Goal: Task Accomplishment & Management: Manage account settings

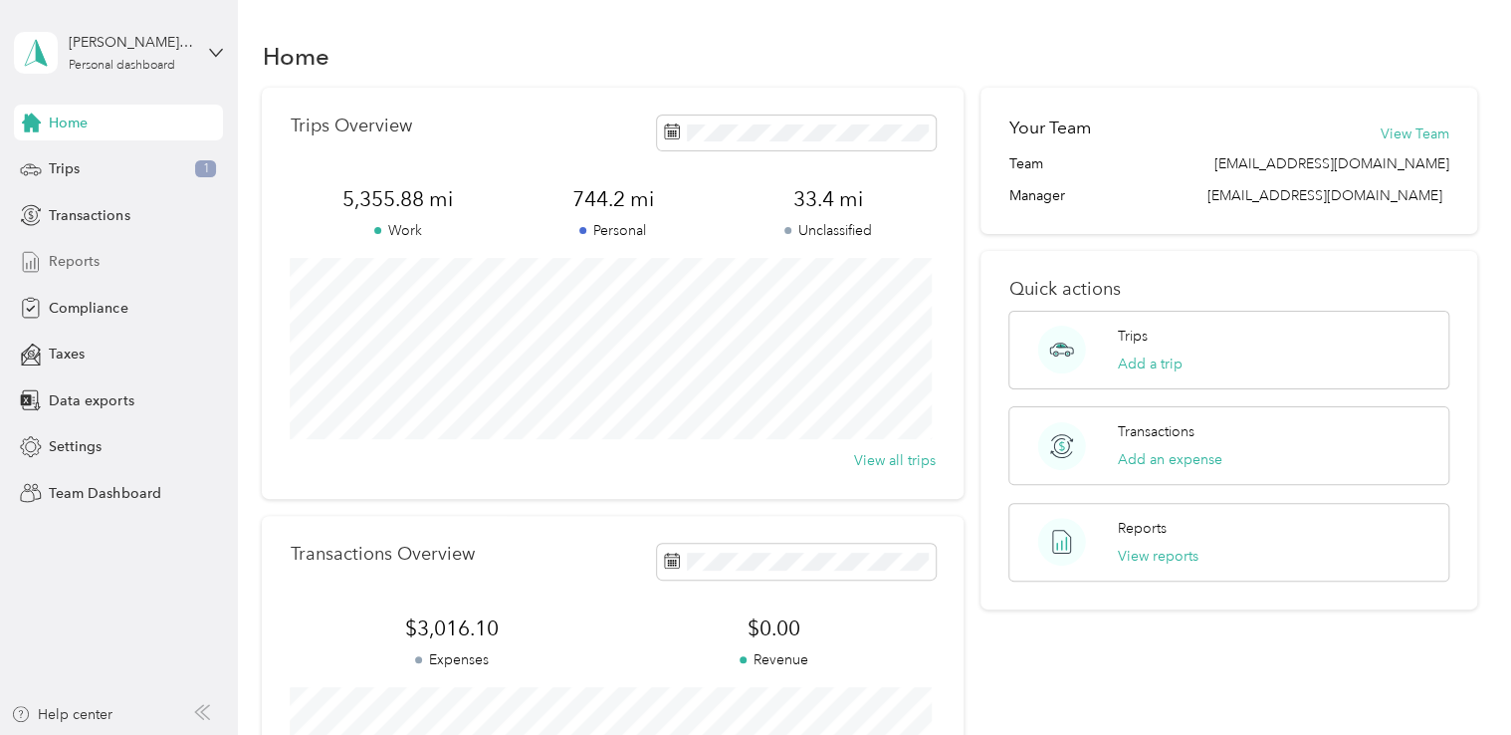
click at [78, 265] on span "Reports" at bounding box center [74, 261] width 51 height 21
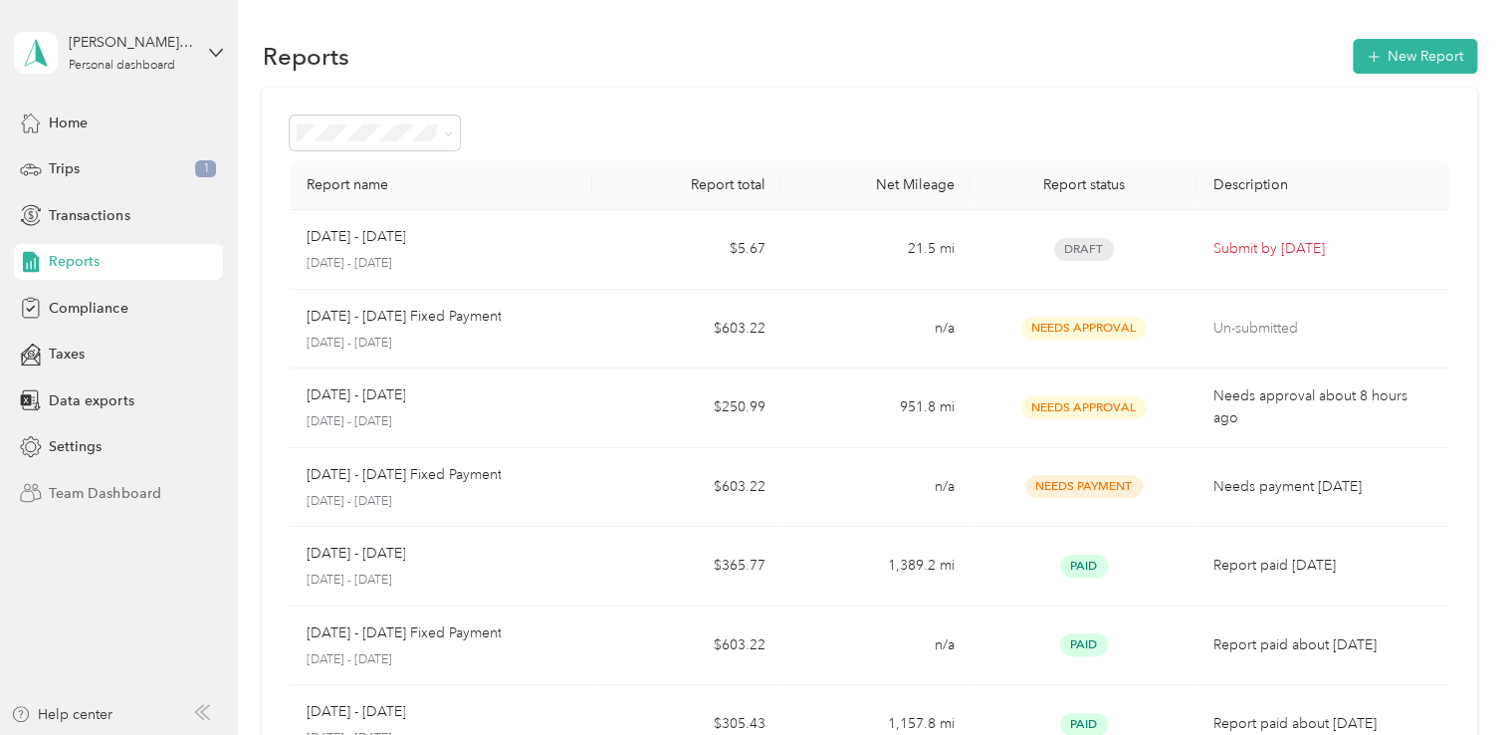
click at [119, 492] on span "Team Dashboard" at bounding box center [104, 493] width 111 height 21
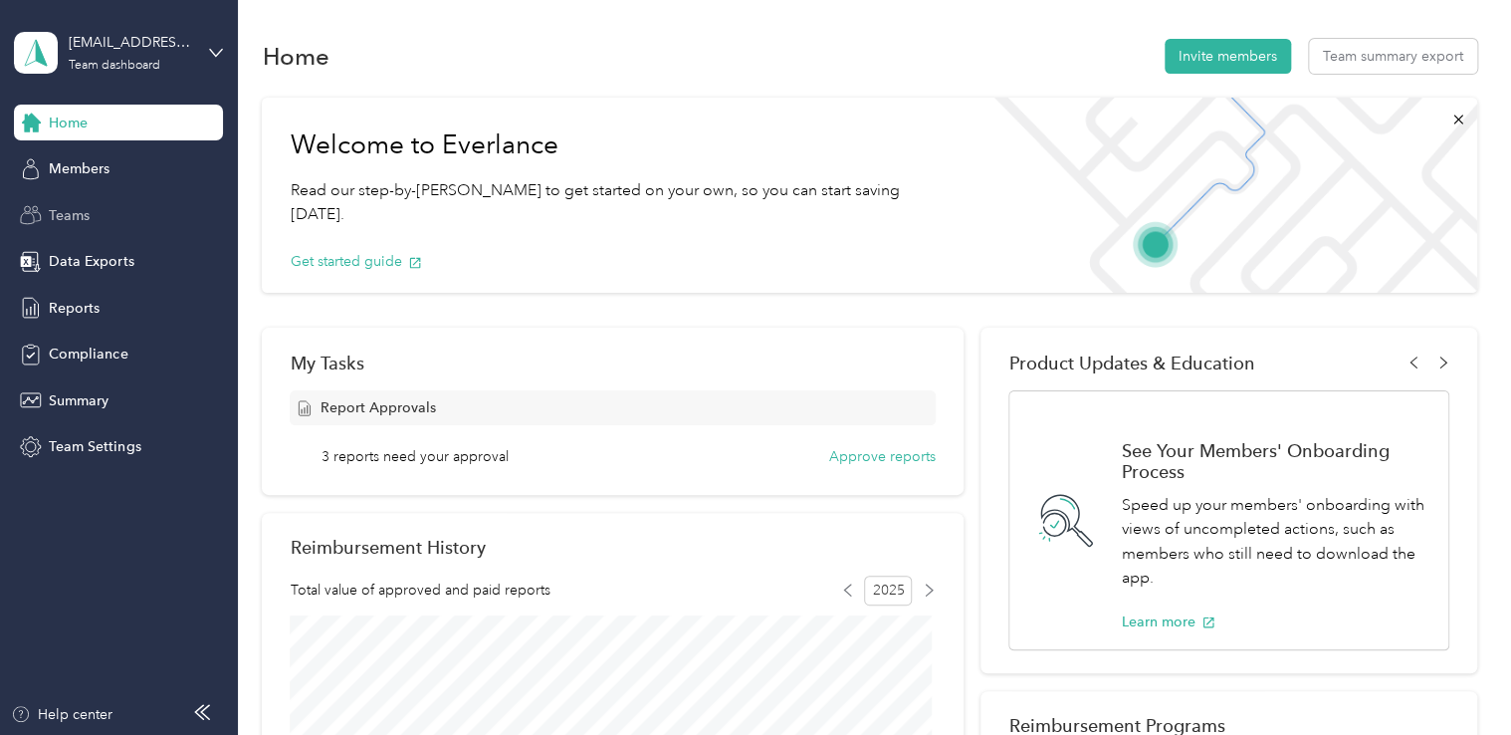
click at [80, 217] on span "Teams" at bounding box center [69, 215] width 41 height 21
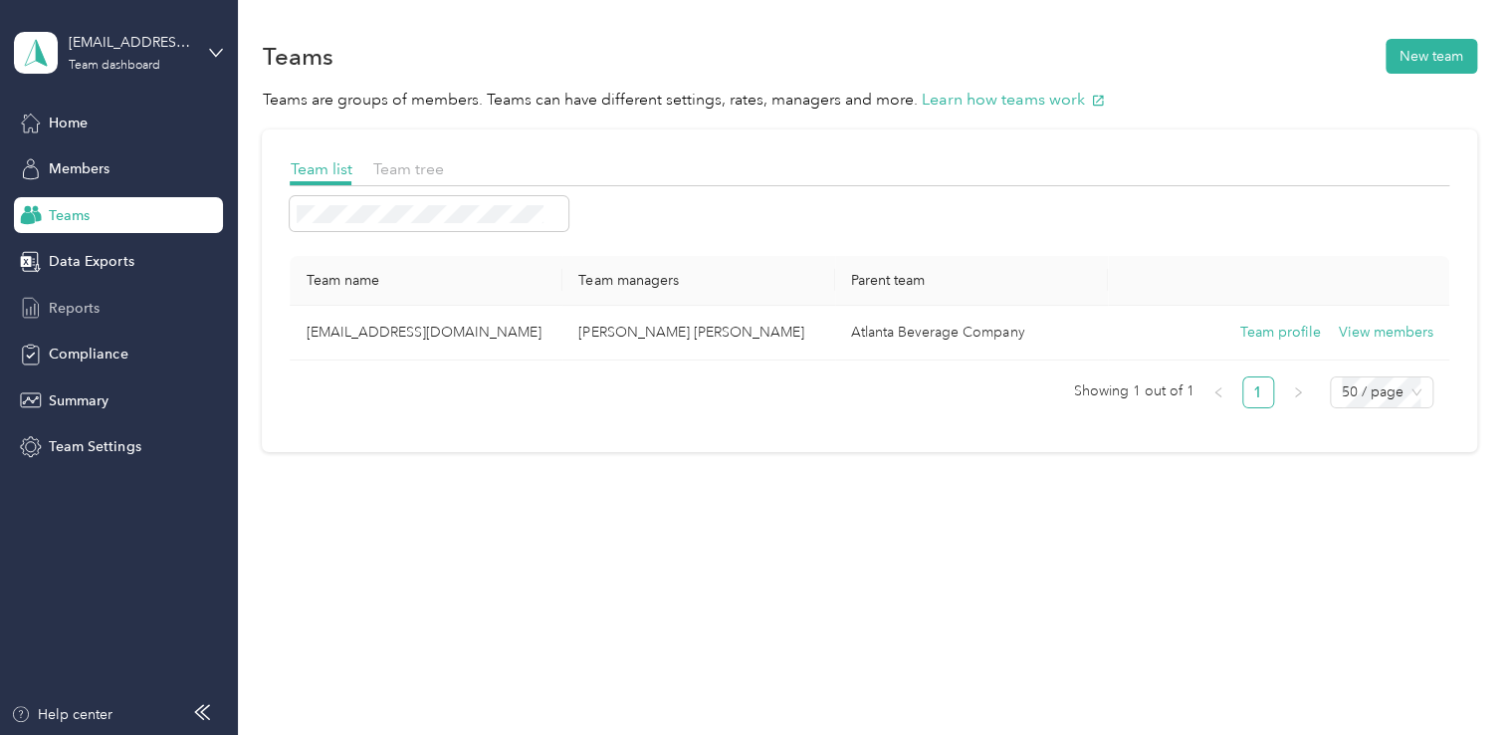
click at [75, 303] on span "Reports" at bounding box center [74, 308] width 51 height 21
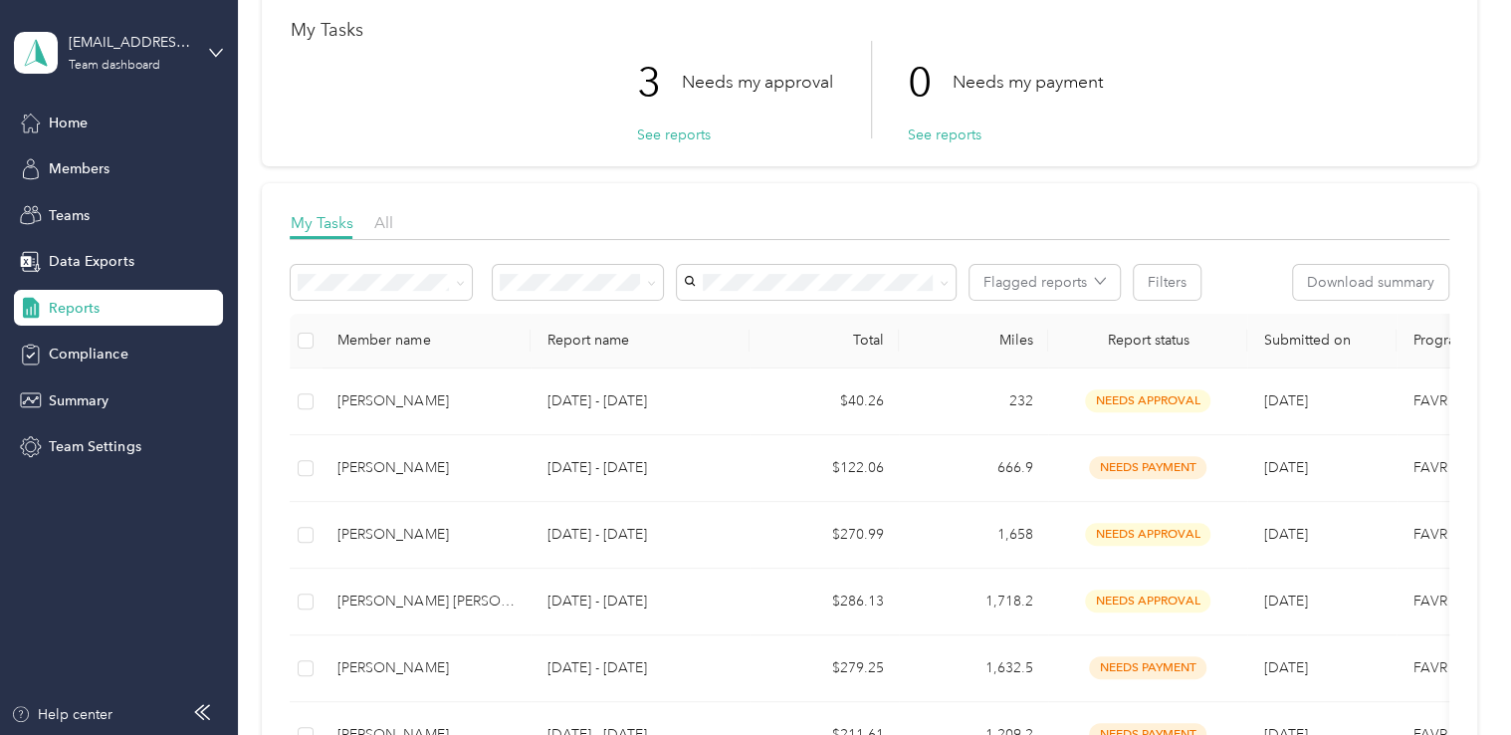
scroll to position [122, 0]
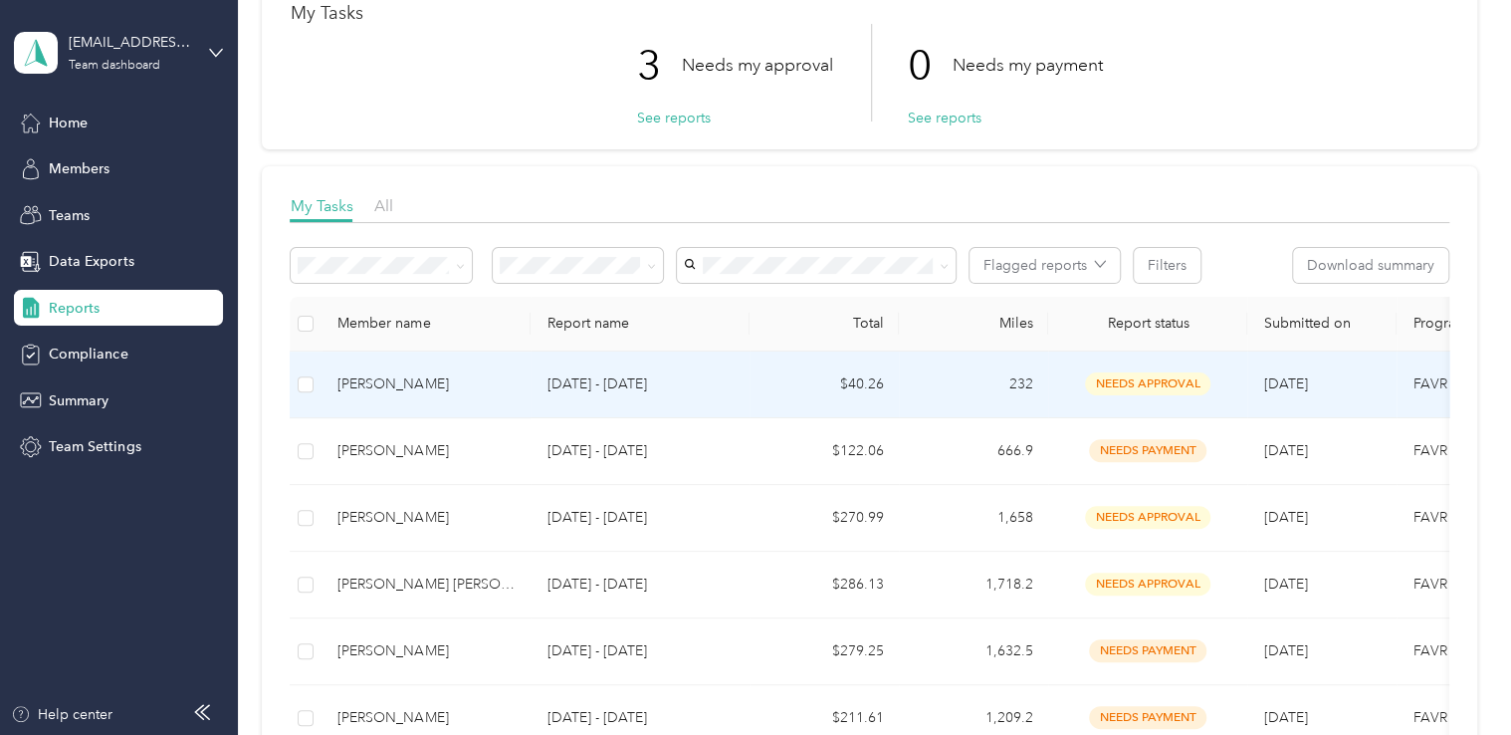
click at [316, 384] on td at bounding box center [306, 384] width 32 height 67
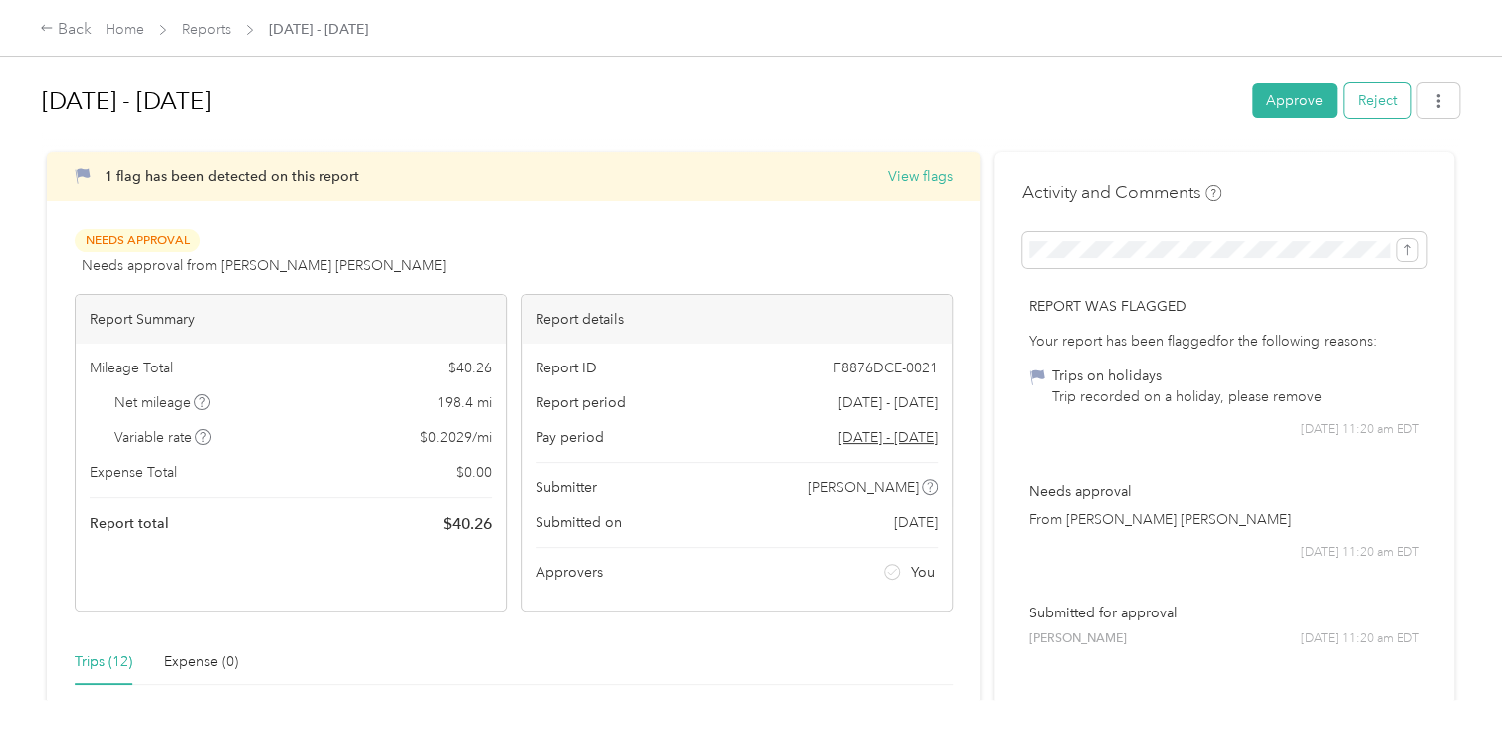
click at [1367, 107] on button "Reject" at bounding box center [1377, 100] width 67 height 35
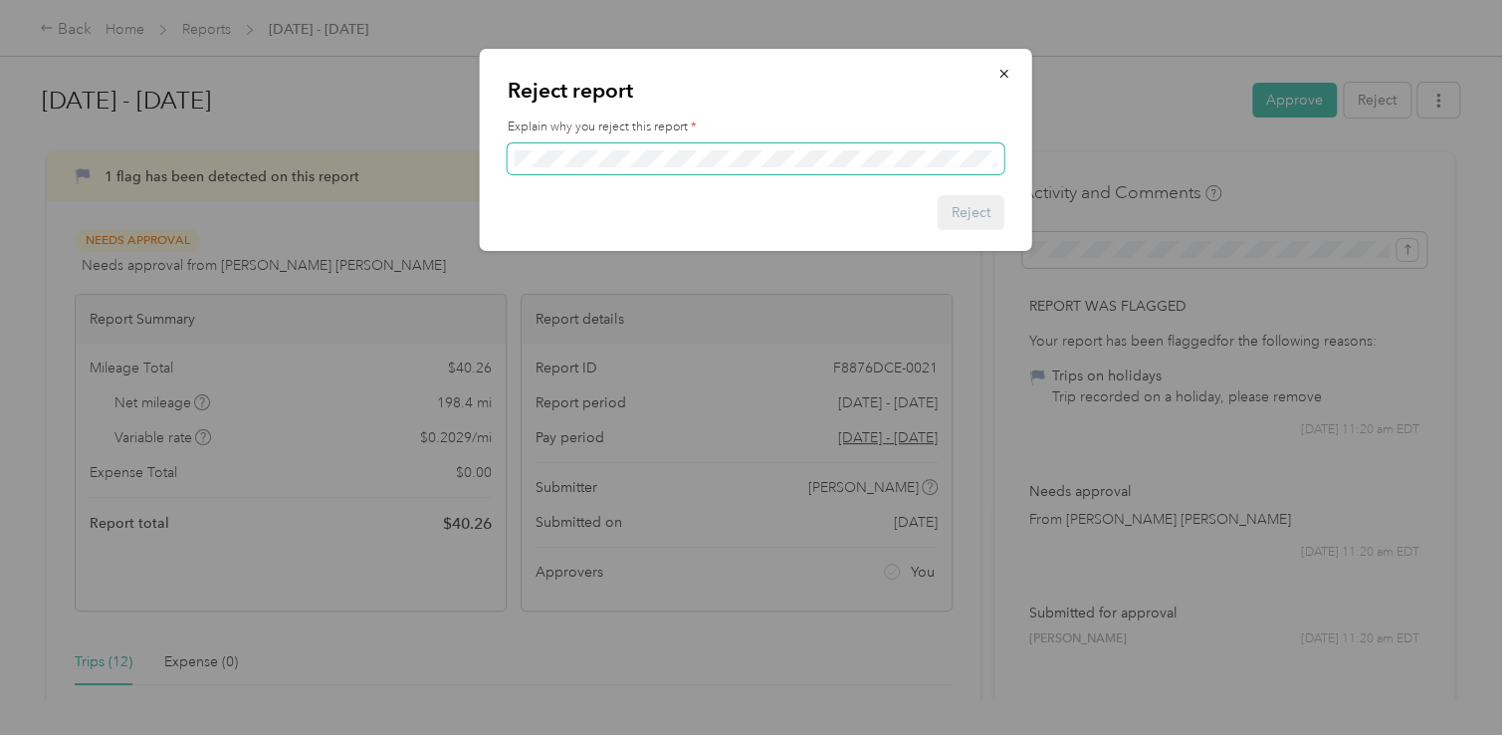
click at [871, 168] on span at bounding box center [756, 159] width 497 height 32
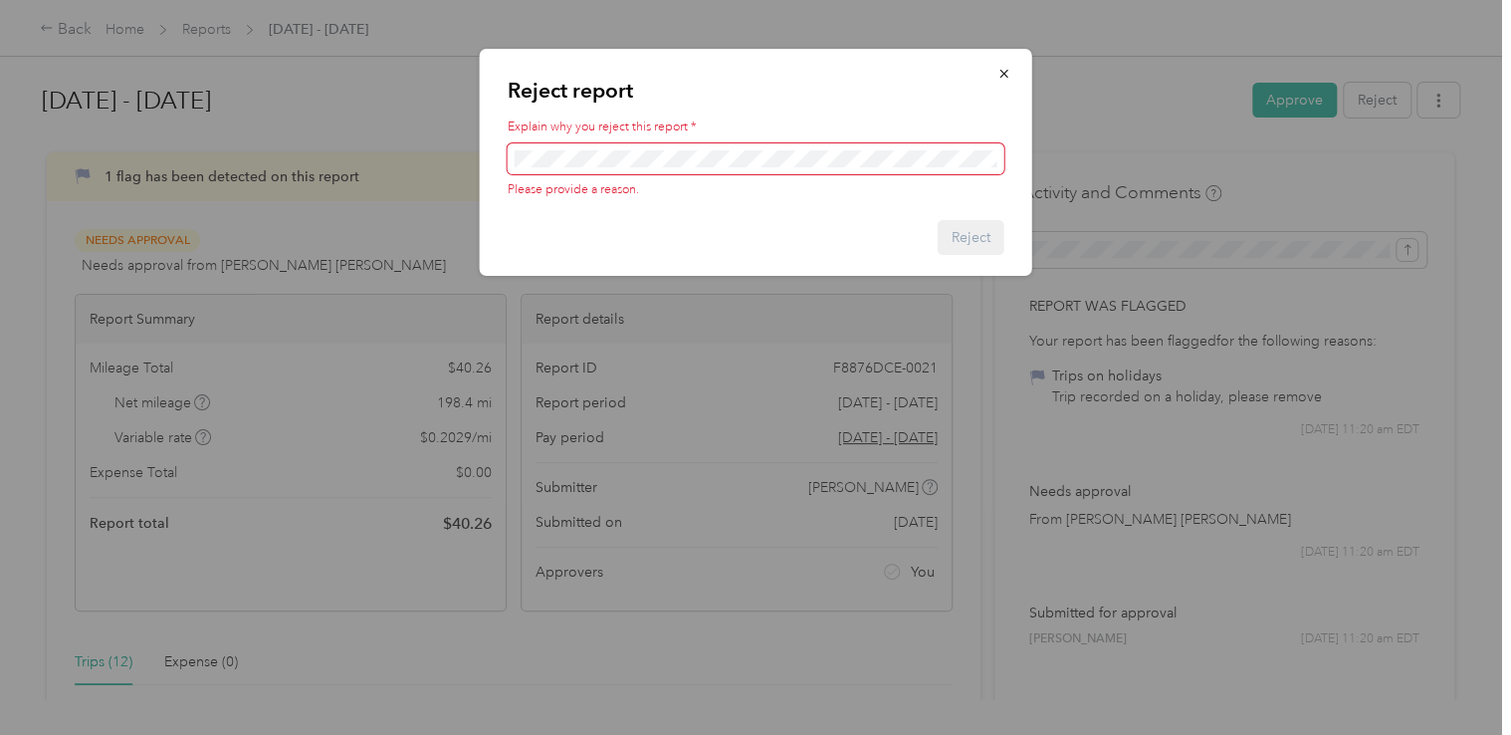
click at [964, 216] on div "Reject report Explain why you reject this report * Please provide a reason. Rej…" at bounding box center [756, 162] width 553 height 227
click at [1005, 70] on icon "button" at bounding box center [1005, 74] width 14 height 14
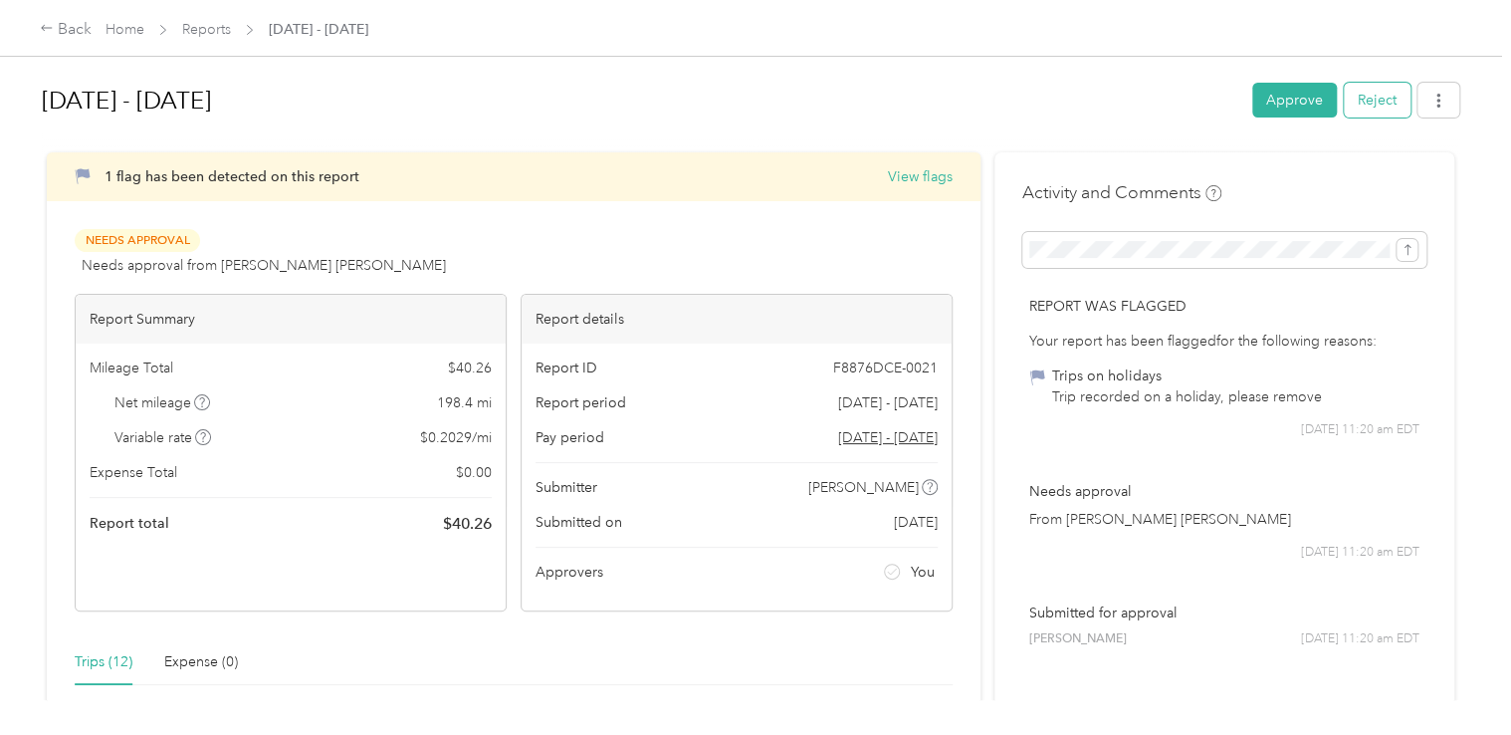
click at [1362, 100] on button "Reject" at bounding box center [1377, 100] width 67 height 35
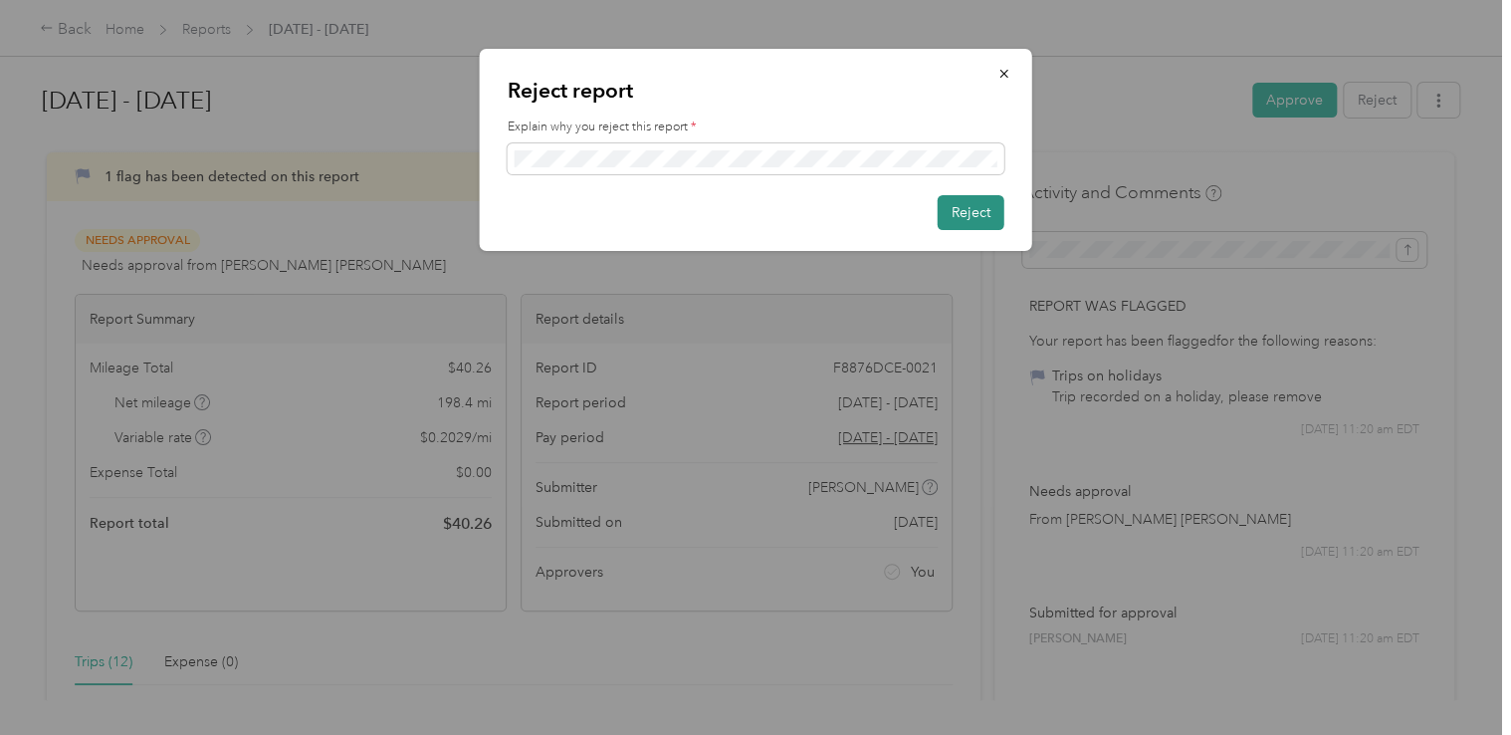
click at [960, 214] on button "Reject" at bounding box center [971, 212] width 67 height 35
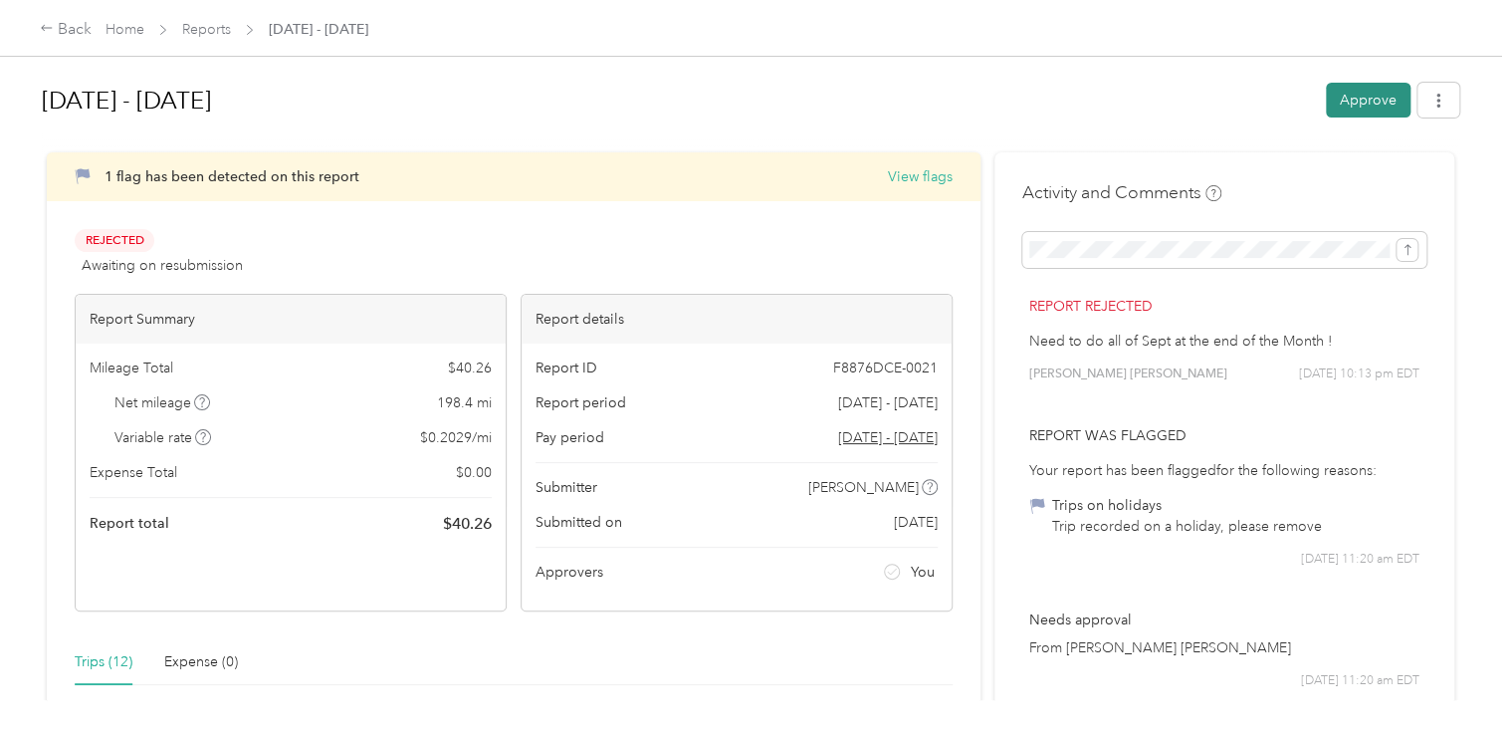
click at [1361, 108] on button "Approve" at bounding box center [1368, 100] width 85 height 35
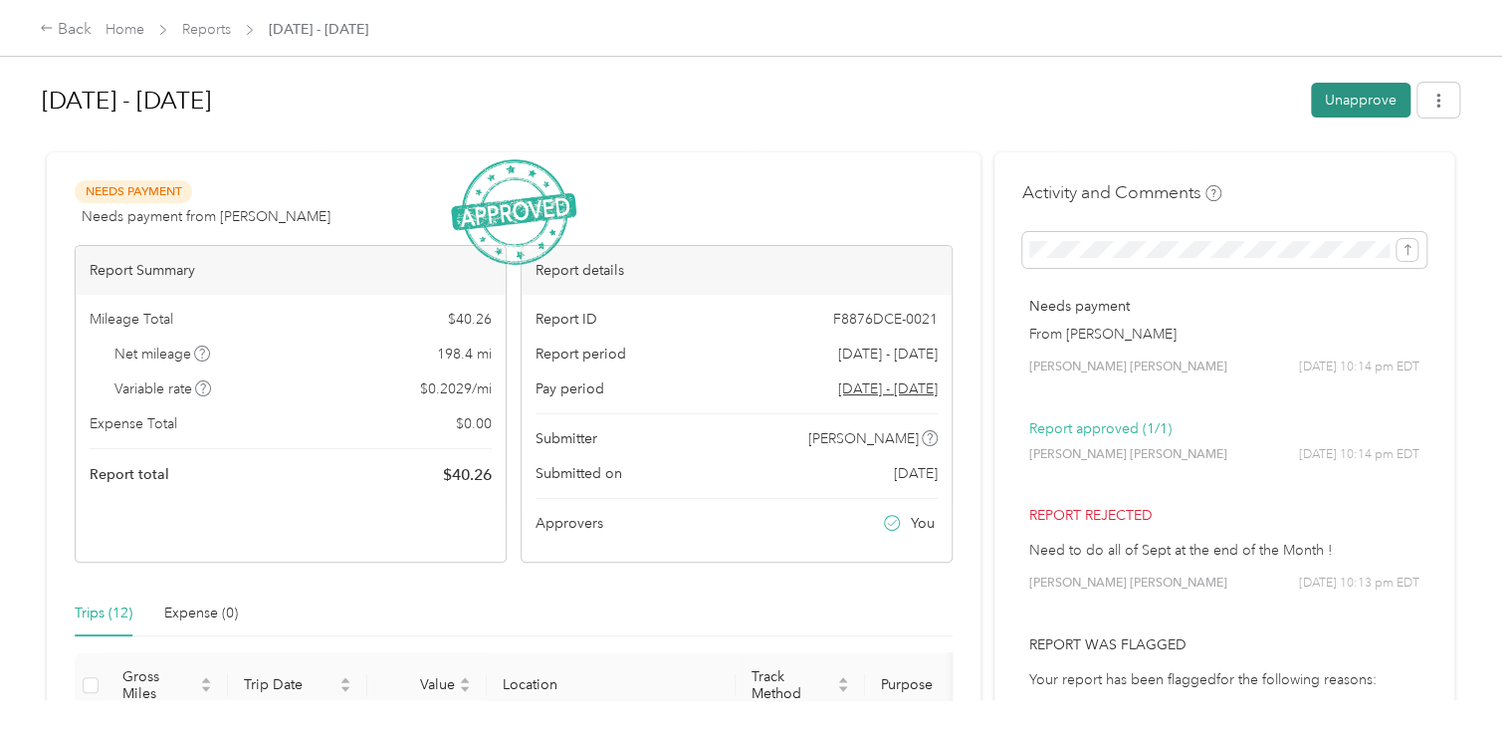
click at [1346, 99] on button "Unapprove" at bounding box center [1361, 100] width 100 height 35
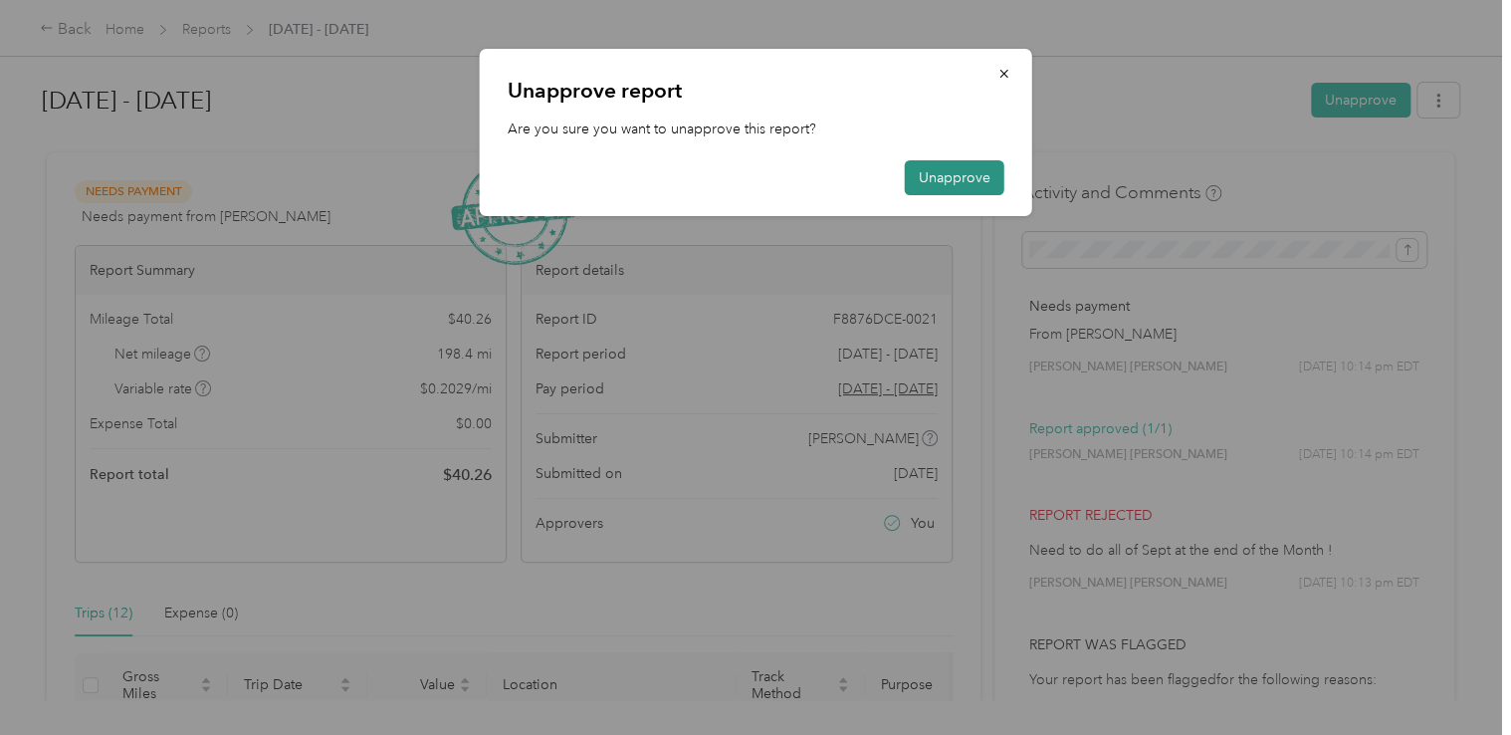
click at [944, 181] on button "Unapprove" at bounding box center [955, 177] width 100 height 35
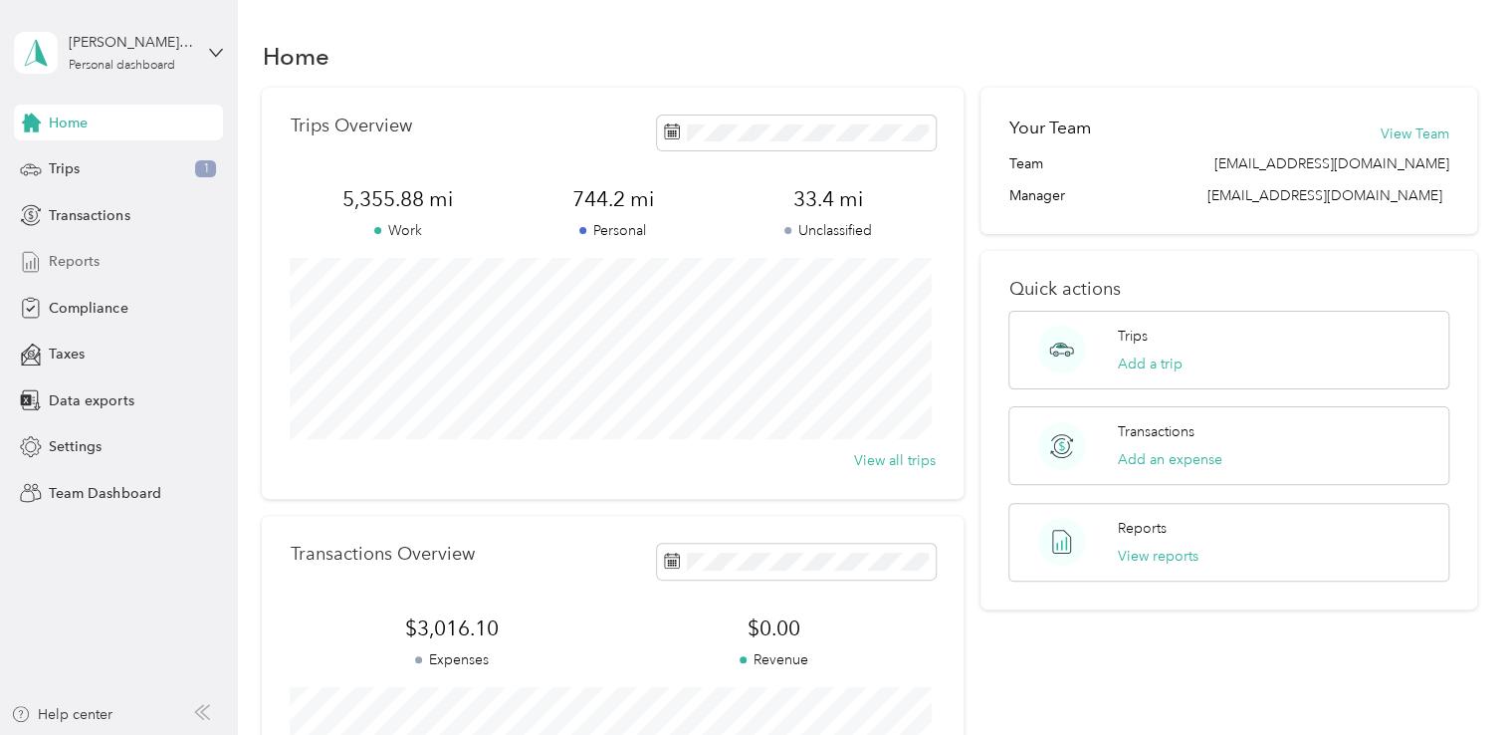
click at [80, 257] on span "Reports" at bounding box center [74, 261] width 51 height 21
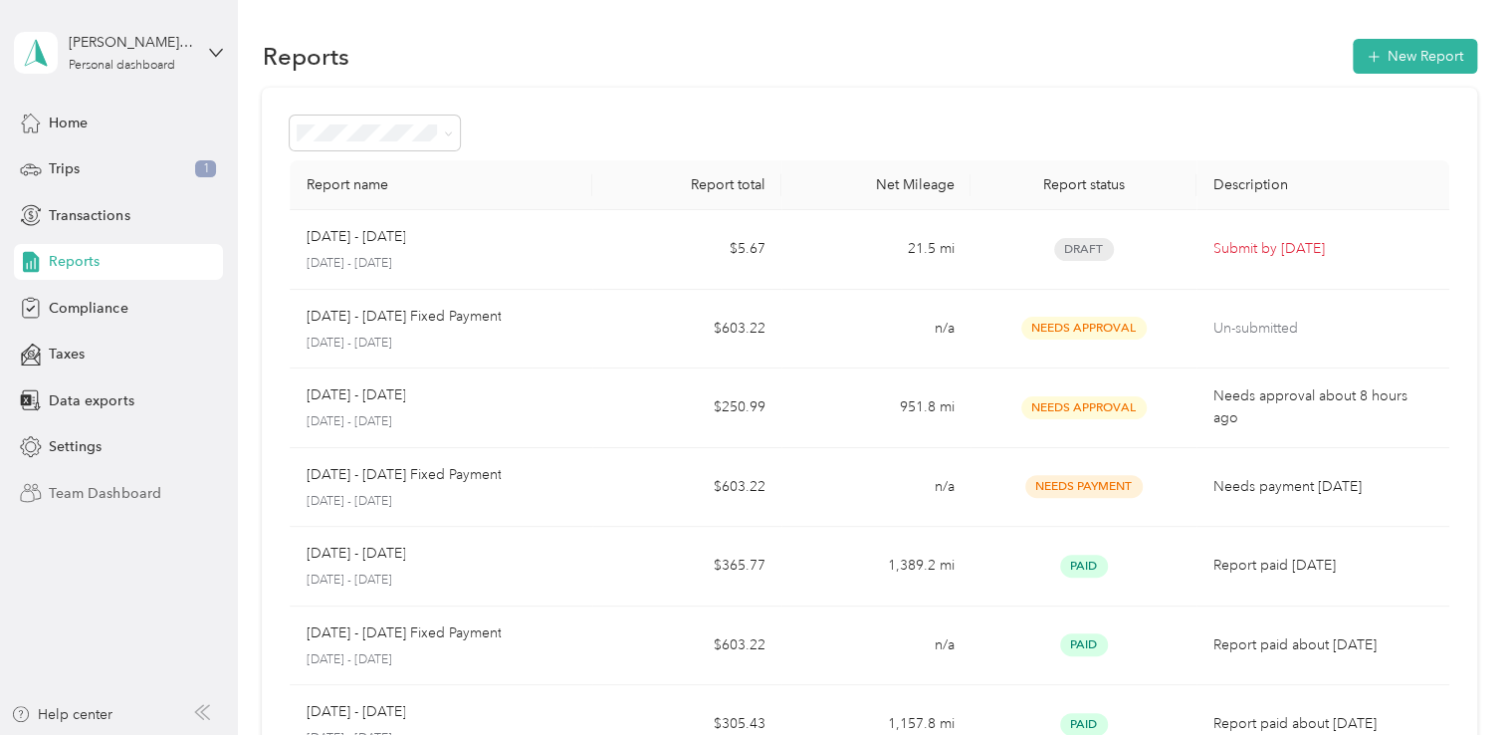
click at [108, 484] on span "Team Dashboard" at bounding box center [104, 493] width 111 height 21
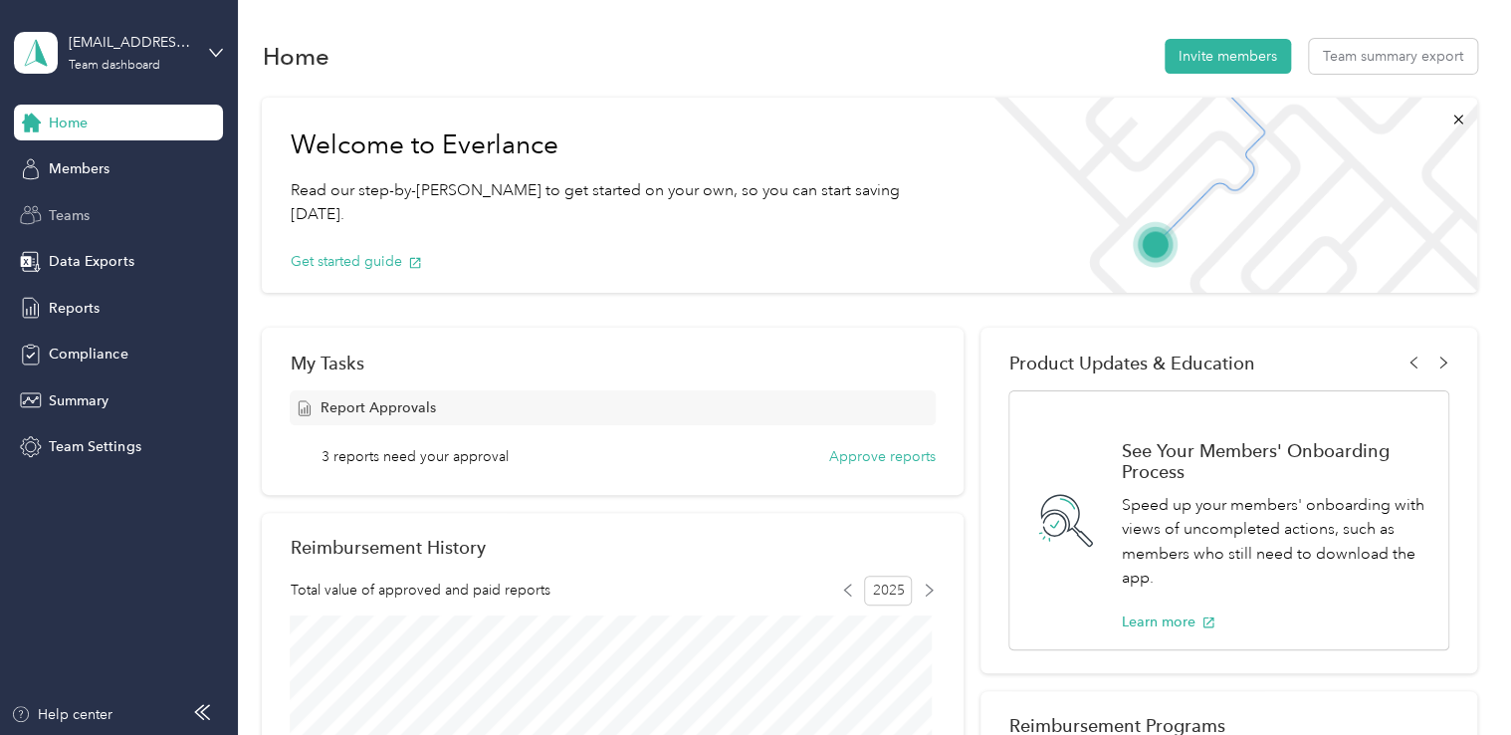
click at [84, 225] on span "Teams" at bounding box center [69, 215] width 41 height 21
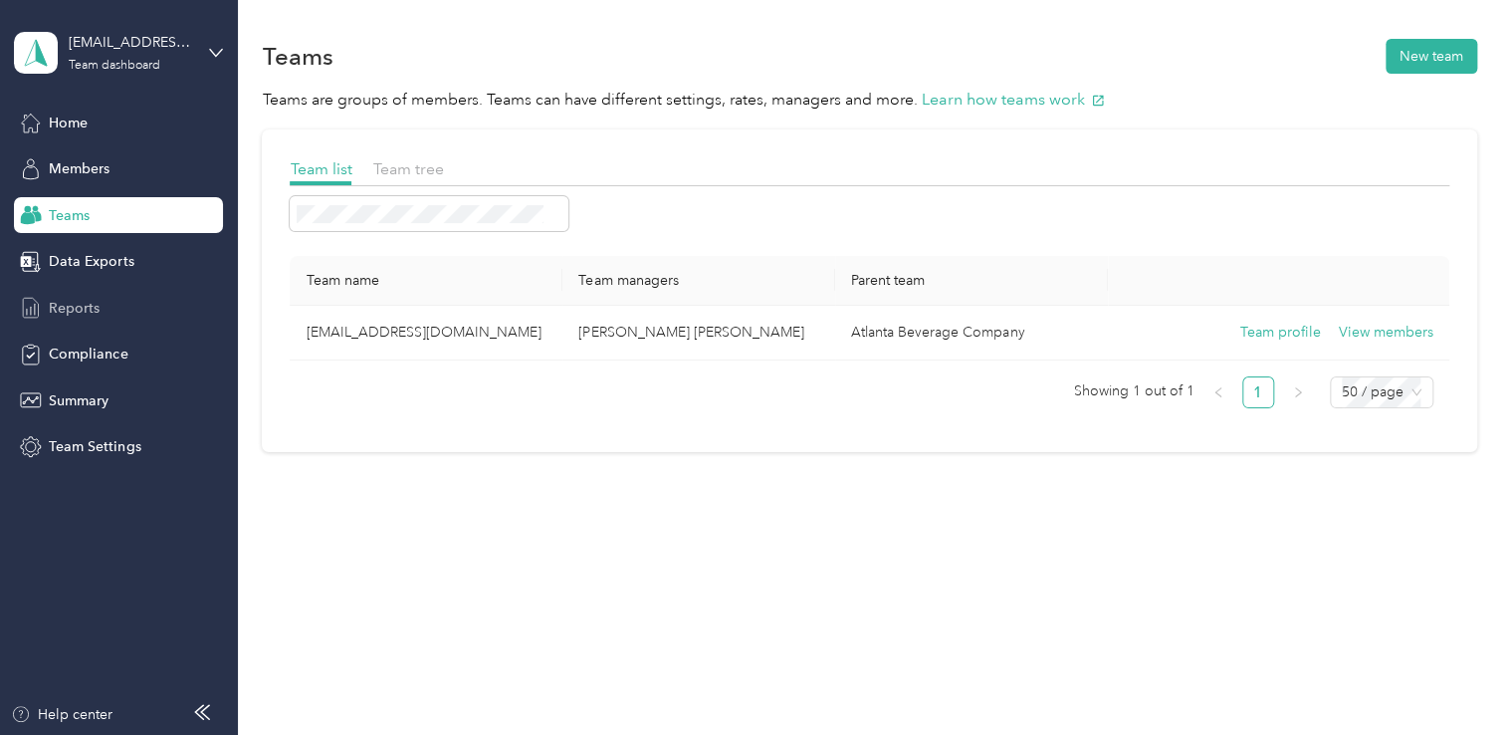
click at [83, 299] on span "Reports" at bounding box center [74, 308] width 51 height 21
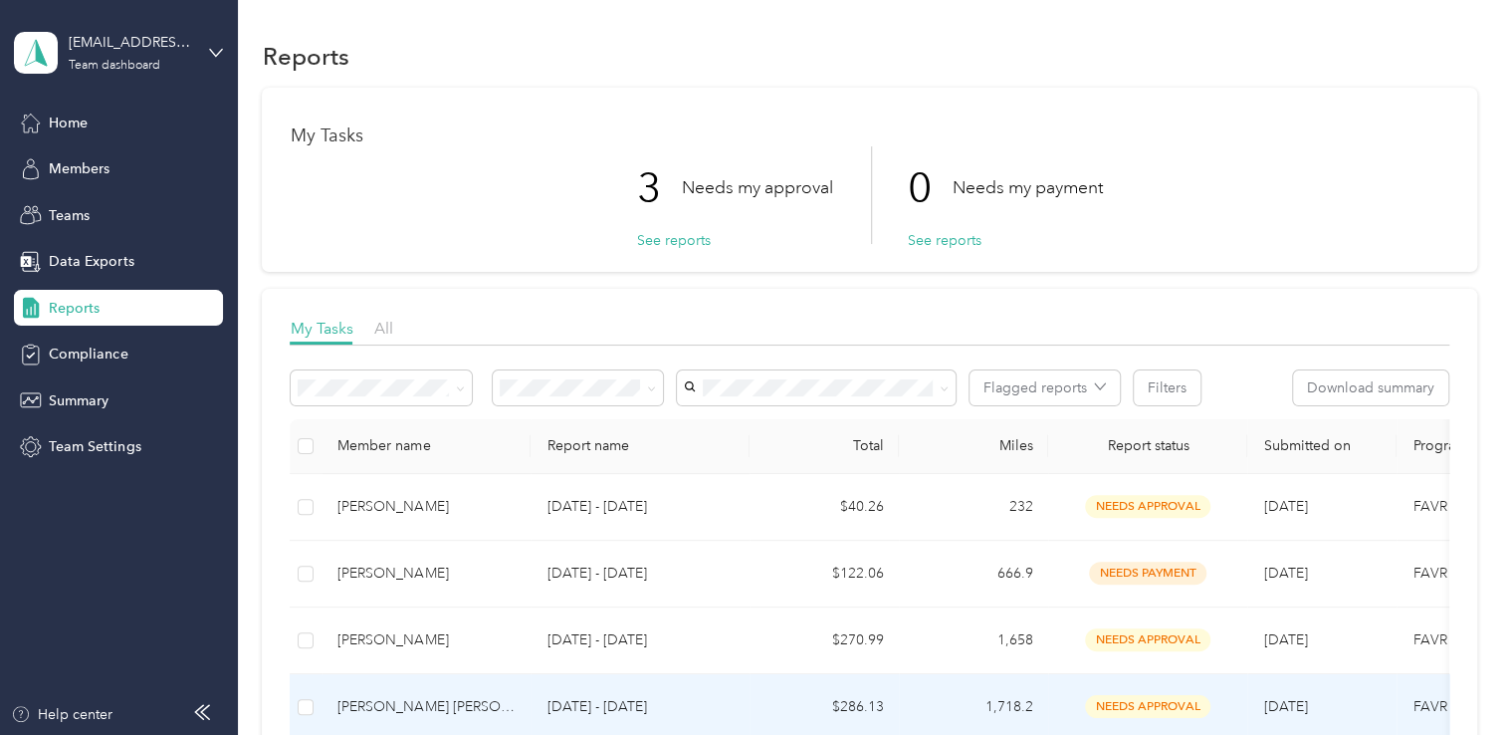
click at [406, 707] on div "[PERSON_NAME] [PERSON_NAME]" at bounding box center [425, 707] width 177 height 22
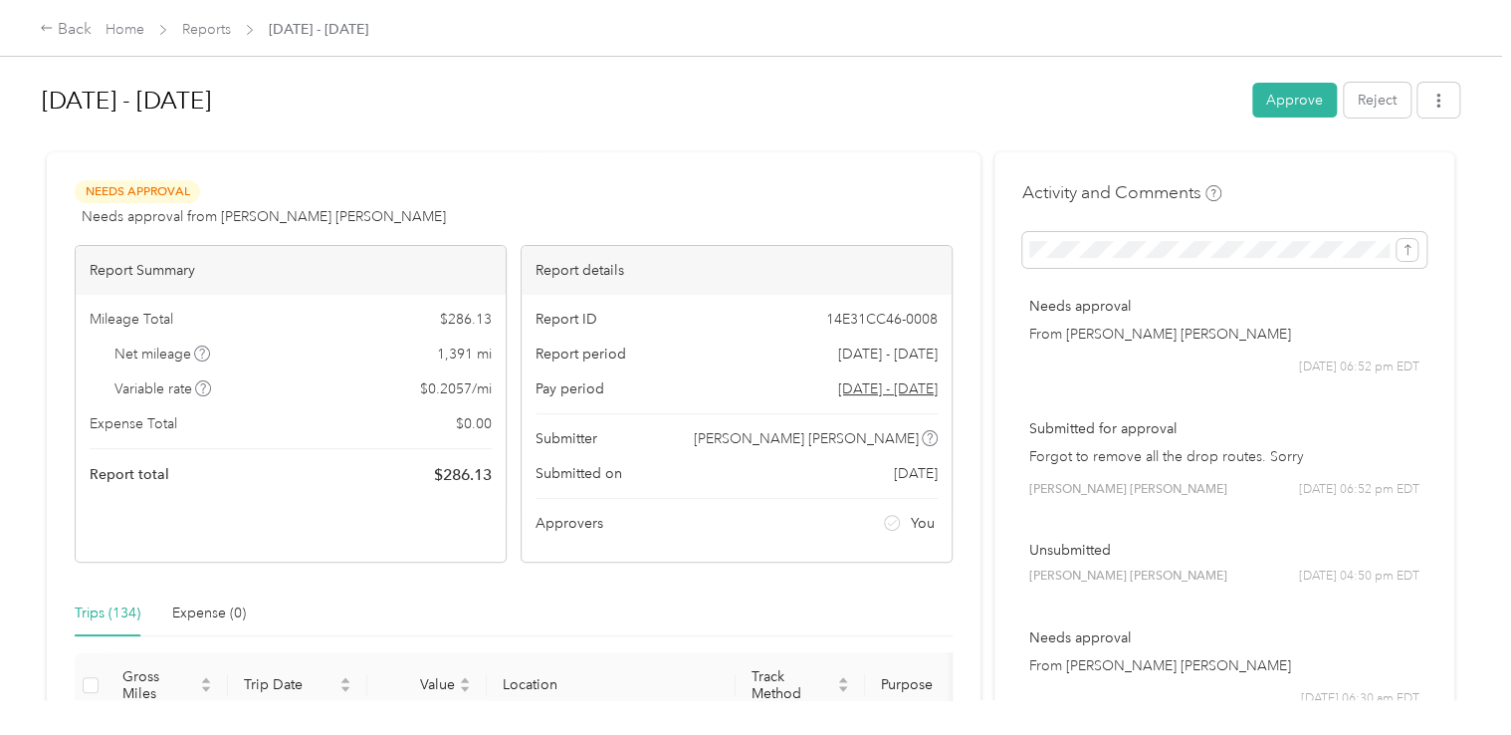
click at [1475, 395] on div "Aug 1 - 31, 2025 Approve Reject Needs Approval Needs approval from Brian Ashley…" at bounding box center [750, 350] width 1501 height 700
click at [1288, 98] on button "Approve" at bounding box center [1294, 100] width 85 height 35
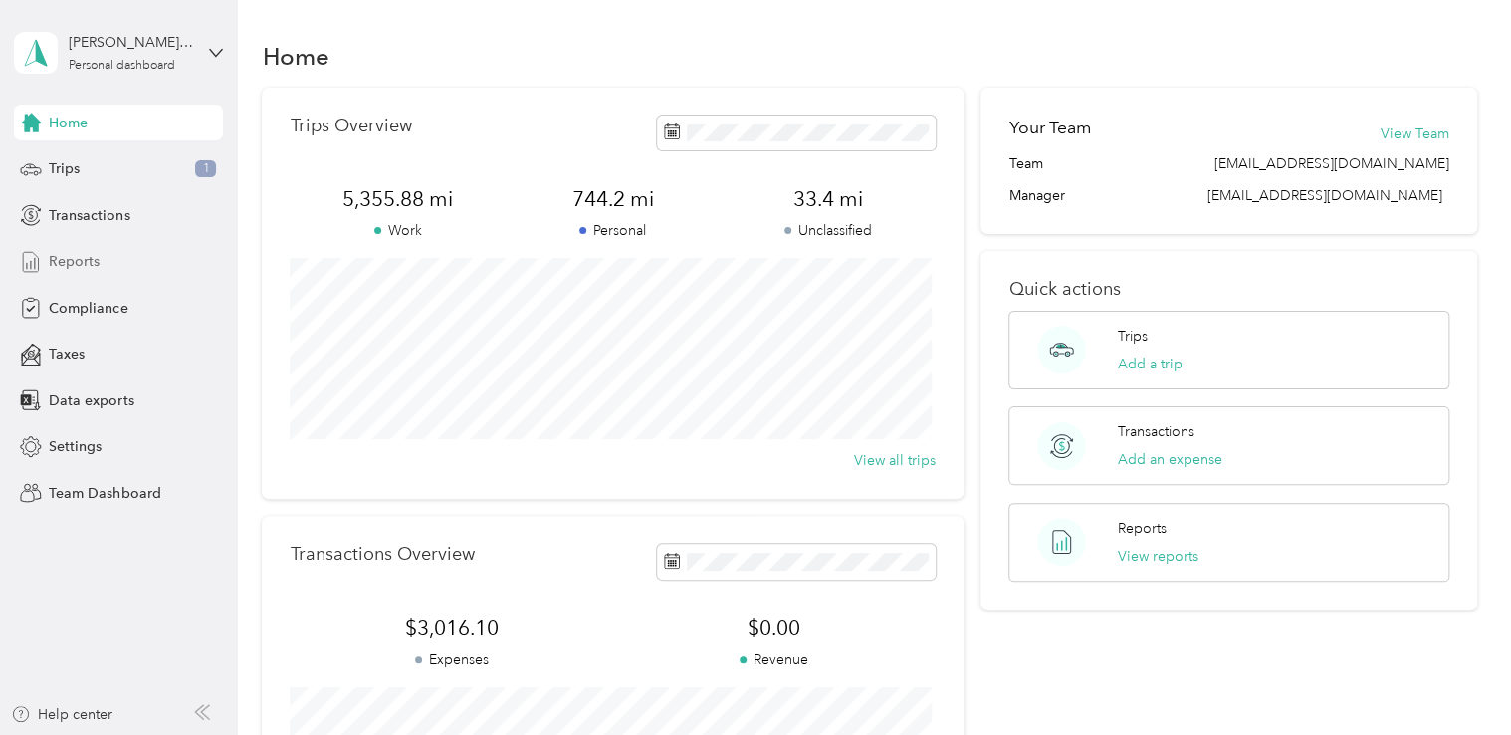
click at [80, 258] on span "Reports" at bounding box center [74, 261] width 51 height 21
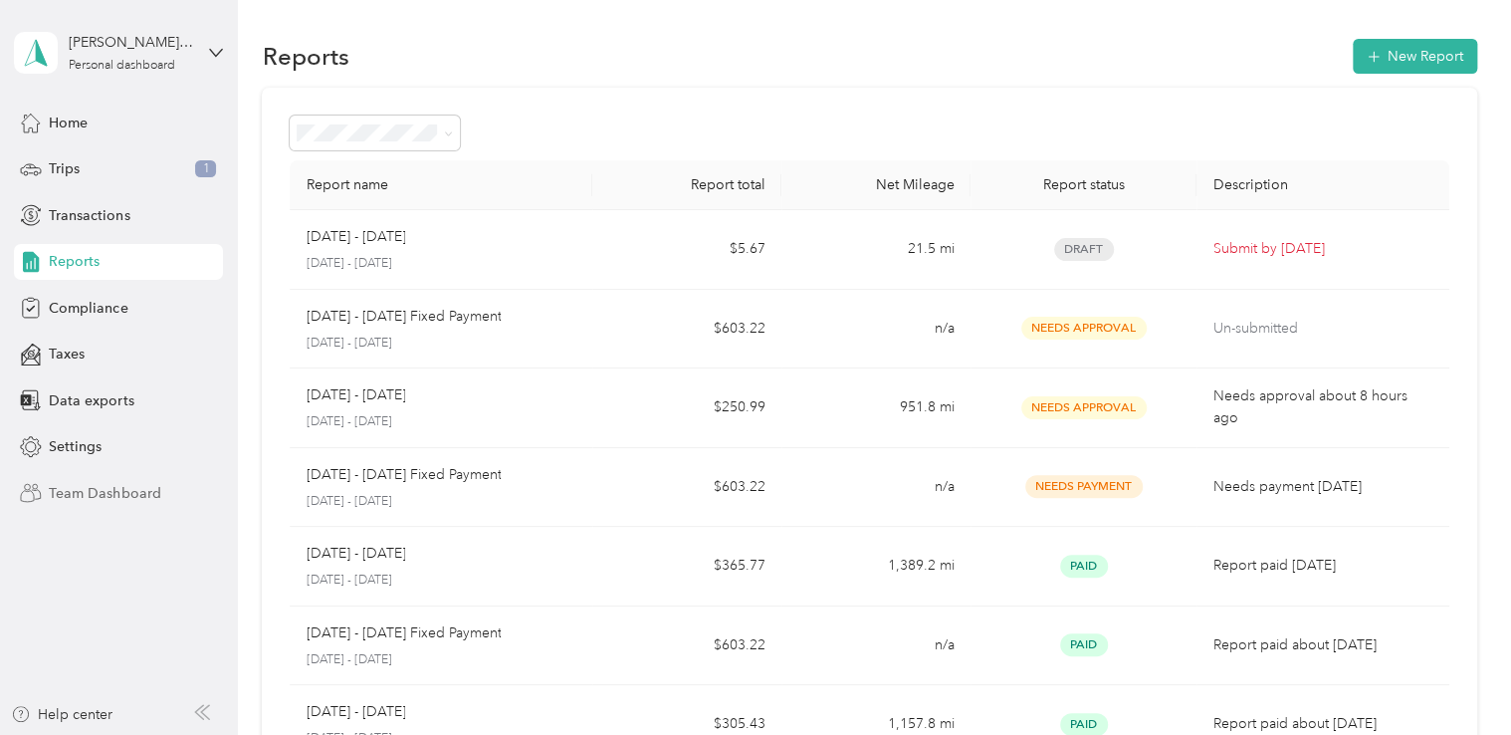
click at [106, 490] on span "Team Dashboard" at bounding box center [104, 493] width 111 height 21
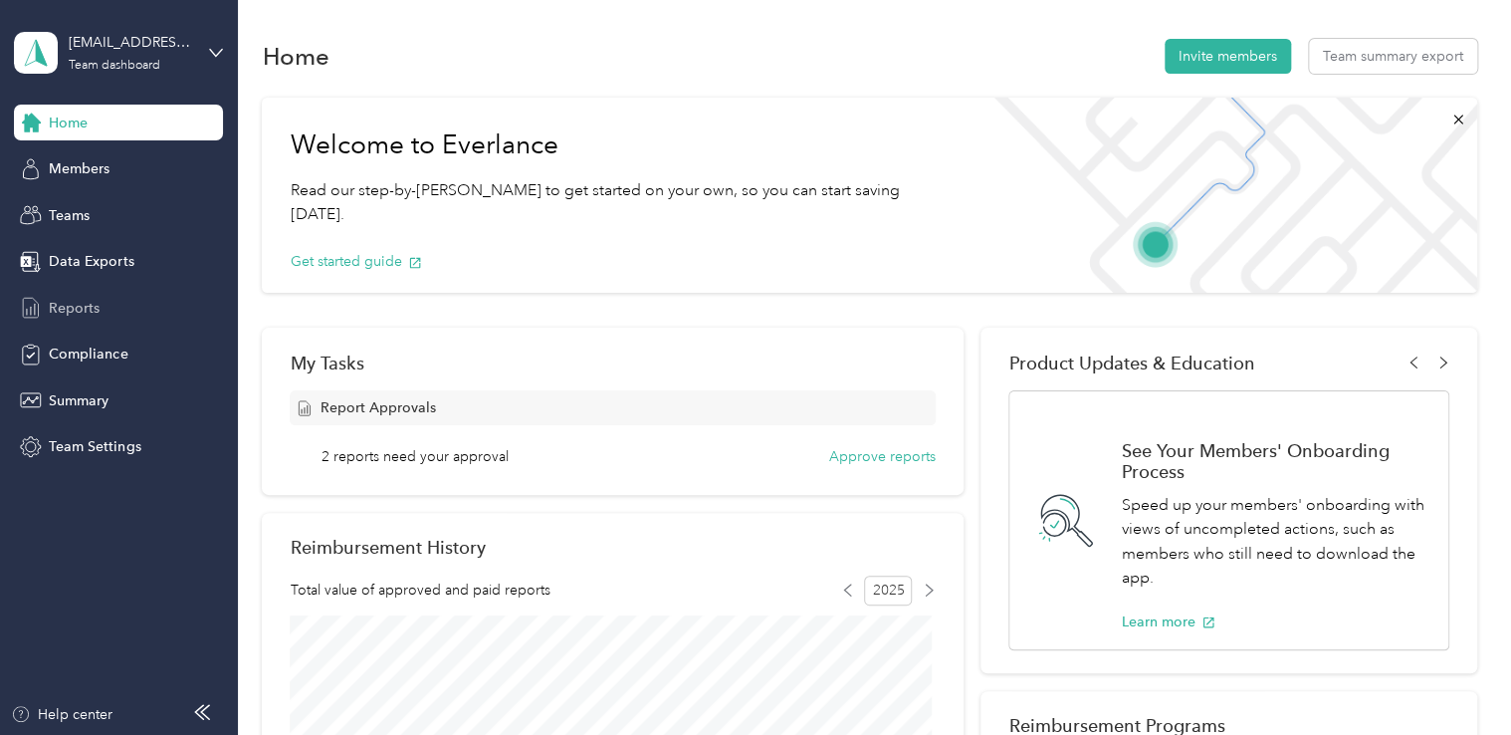
click at [83, 303] on span "Reports" at bounding box center [74, 308] width 51 height 21
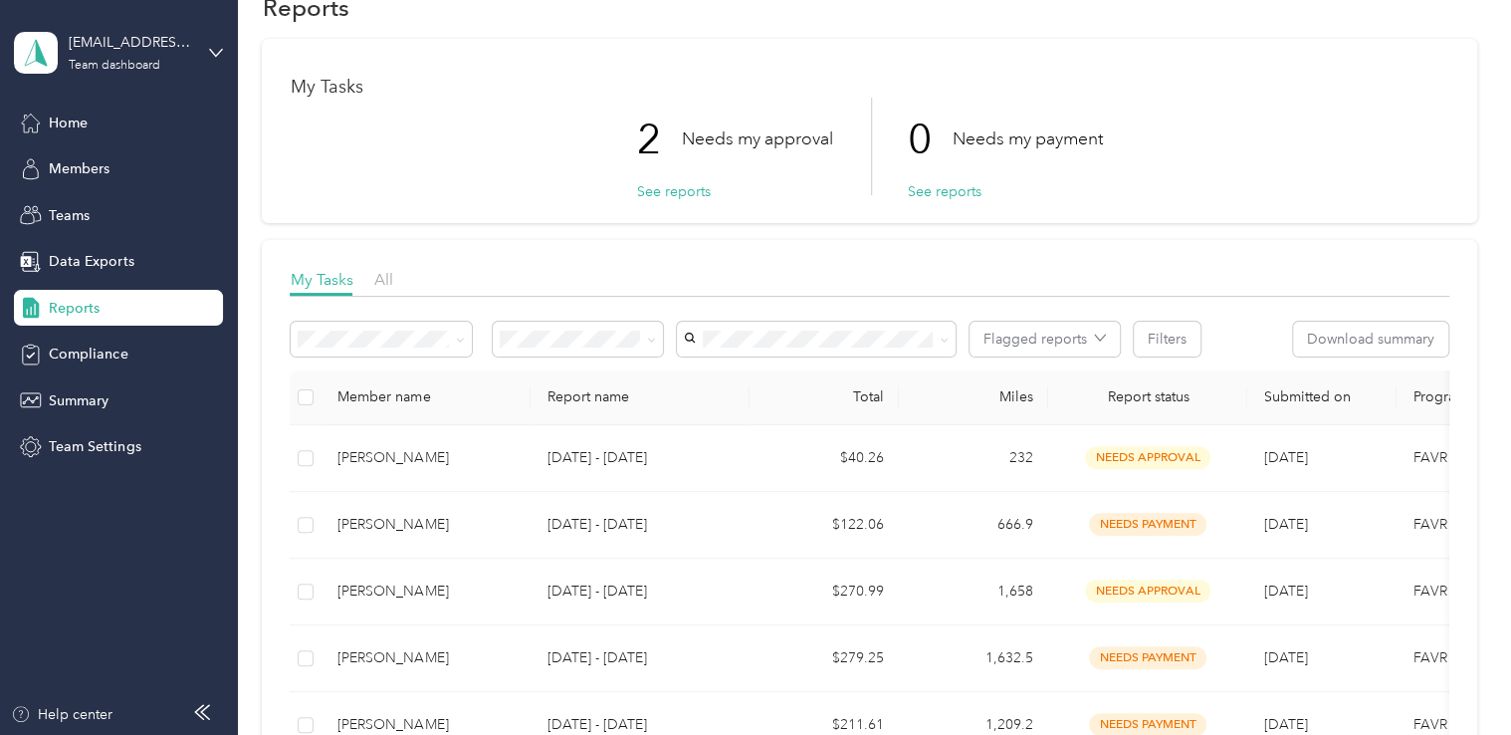
scroll to position [19, 0]
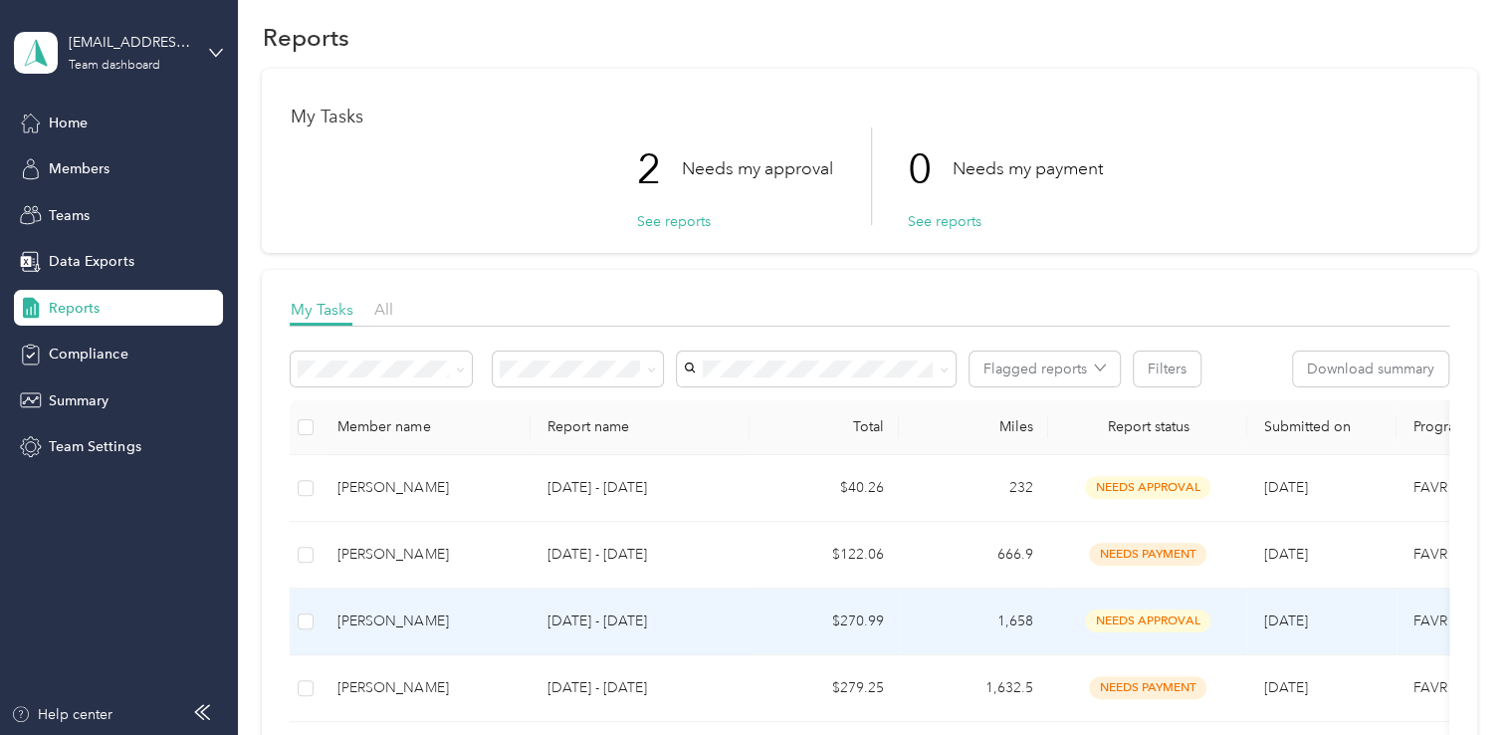
click at [397, 617] on div "[PERSON_NAME]" at bounding box center [425, 621] width 177 height 22
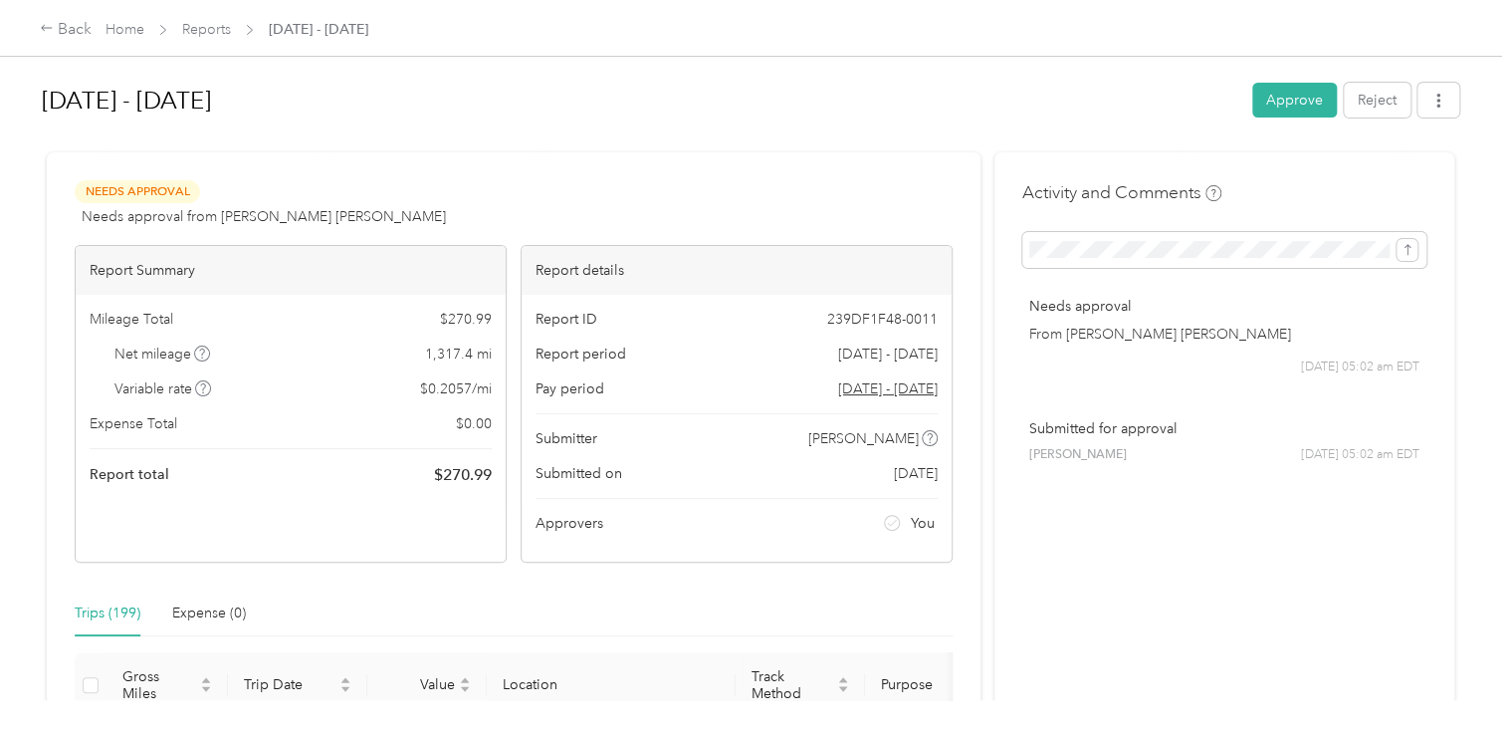
click at [1474, 333] on div "Aug 1 - 31, 2025 Approve Reject Needs Approval Needs approval from Brian Ashley…" at bounding box center [750, 350] width 1501 height 700
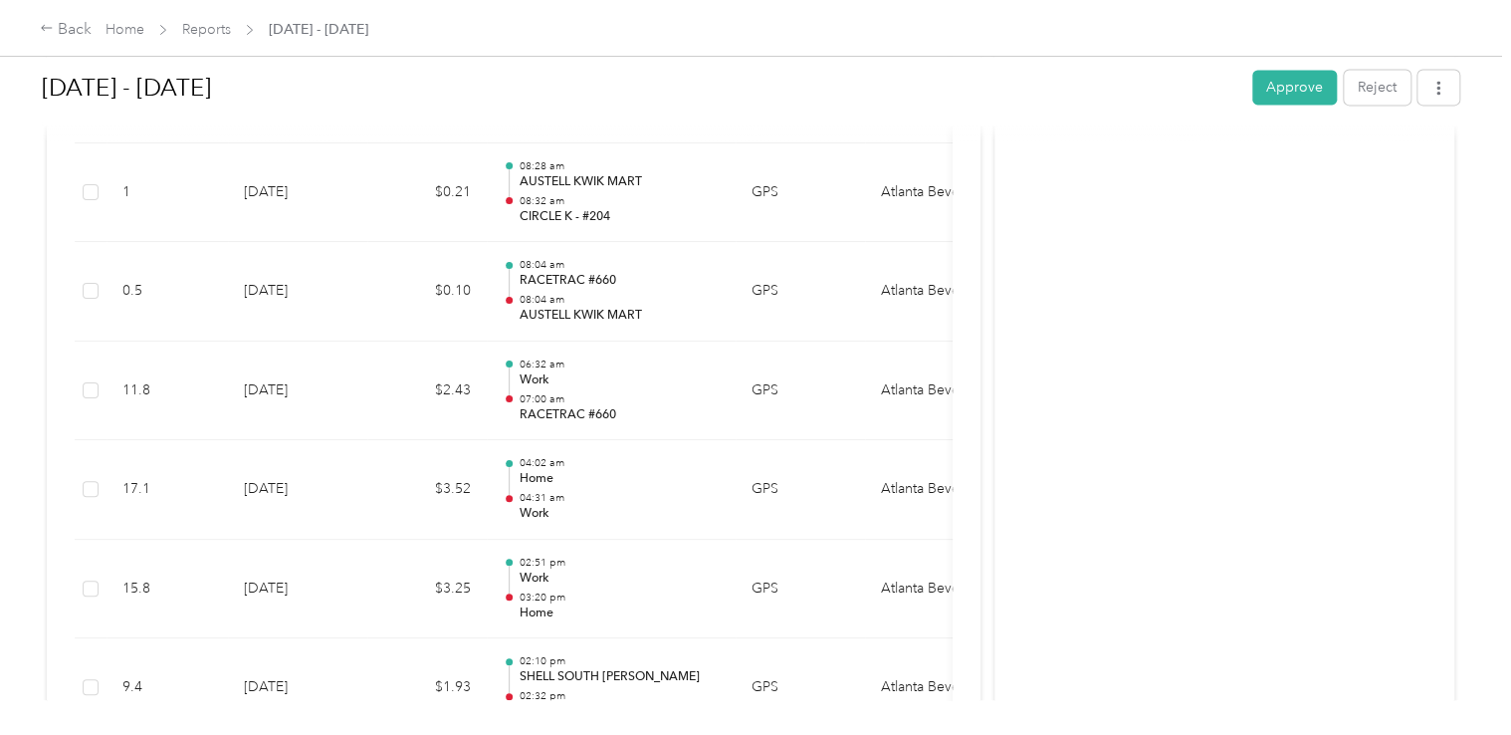
scroll to position [1513, 0]
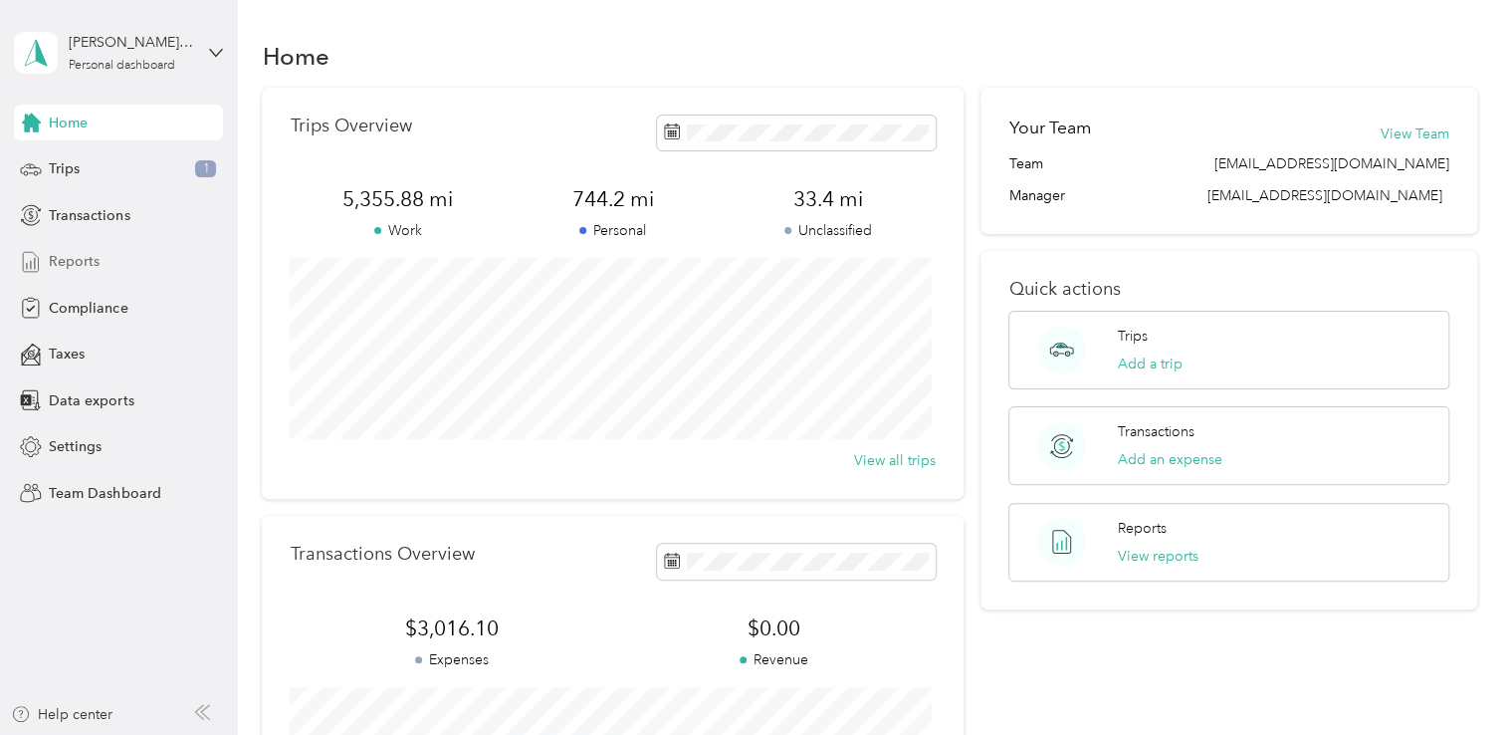
click at [86, 265] on span "Reports" at bounding box center [74, 261] width 51 height 21
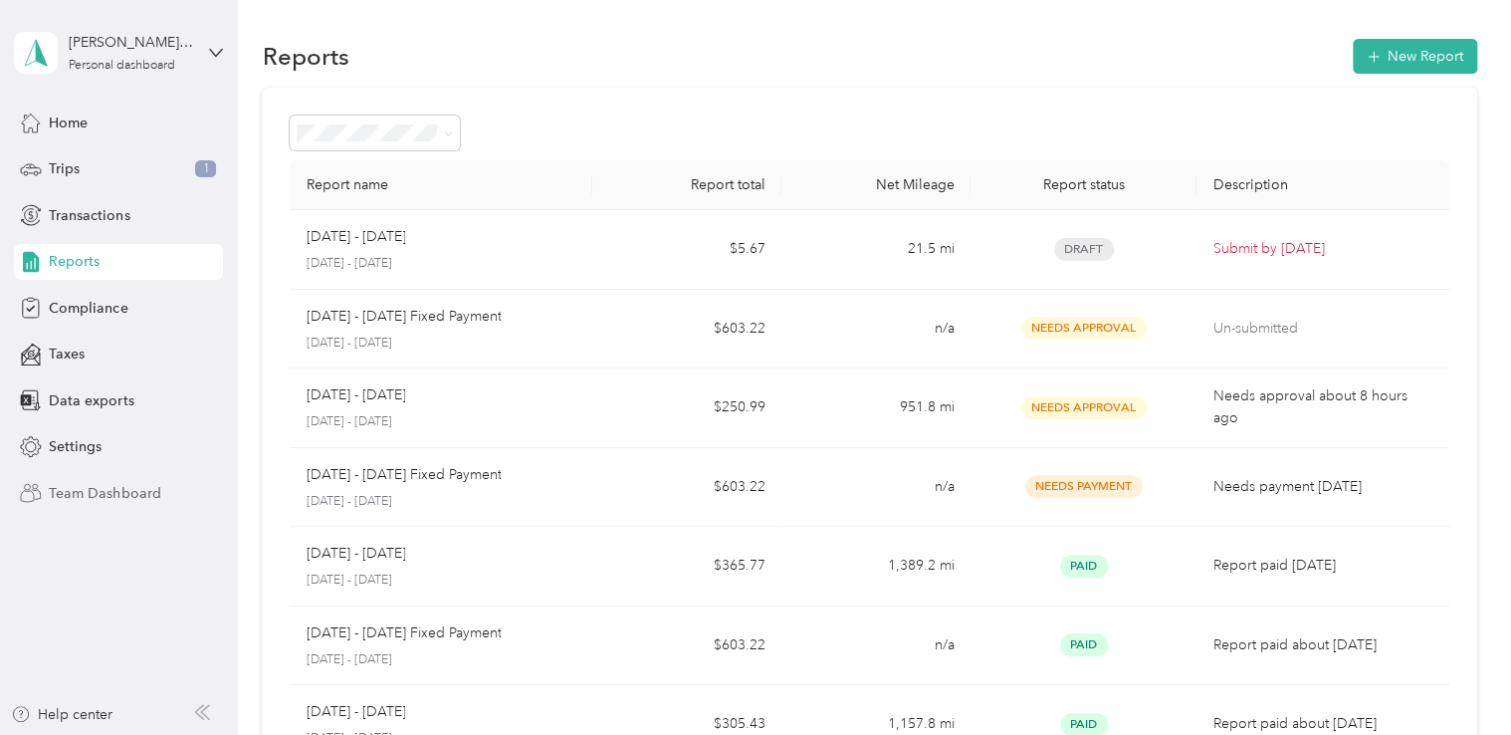
click at [129, 492] on span "Team Dashboard" at bounding box center [104, 493] width 111 height 21
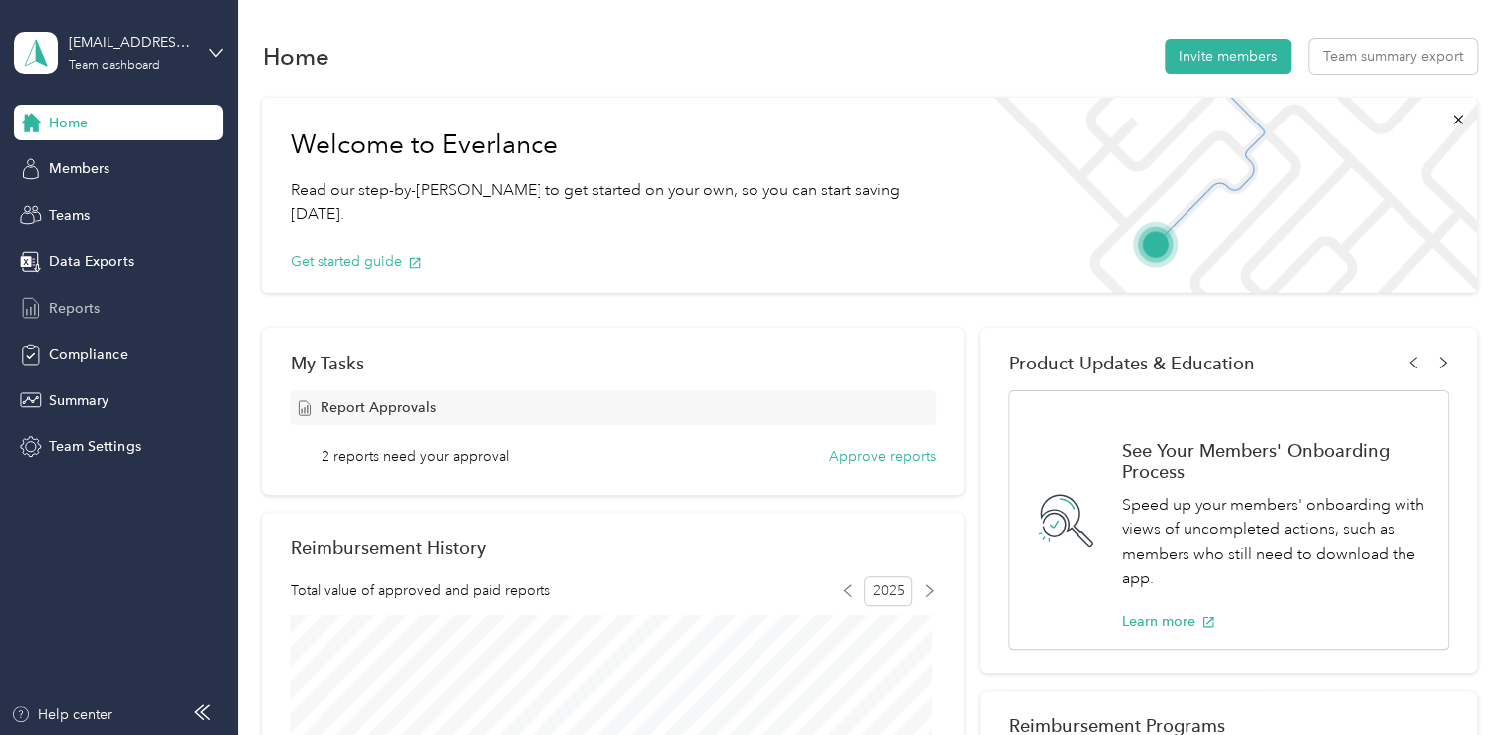
click at [86, 305] on span "Reports" at bounding box center [74, 308] width 51 height 21
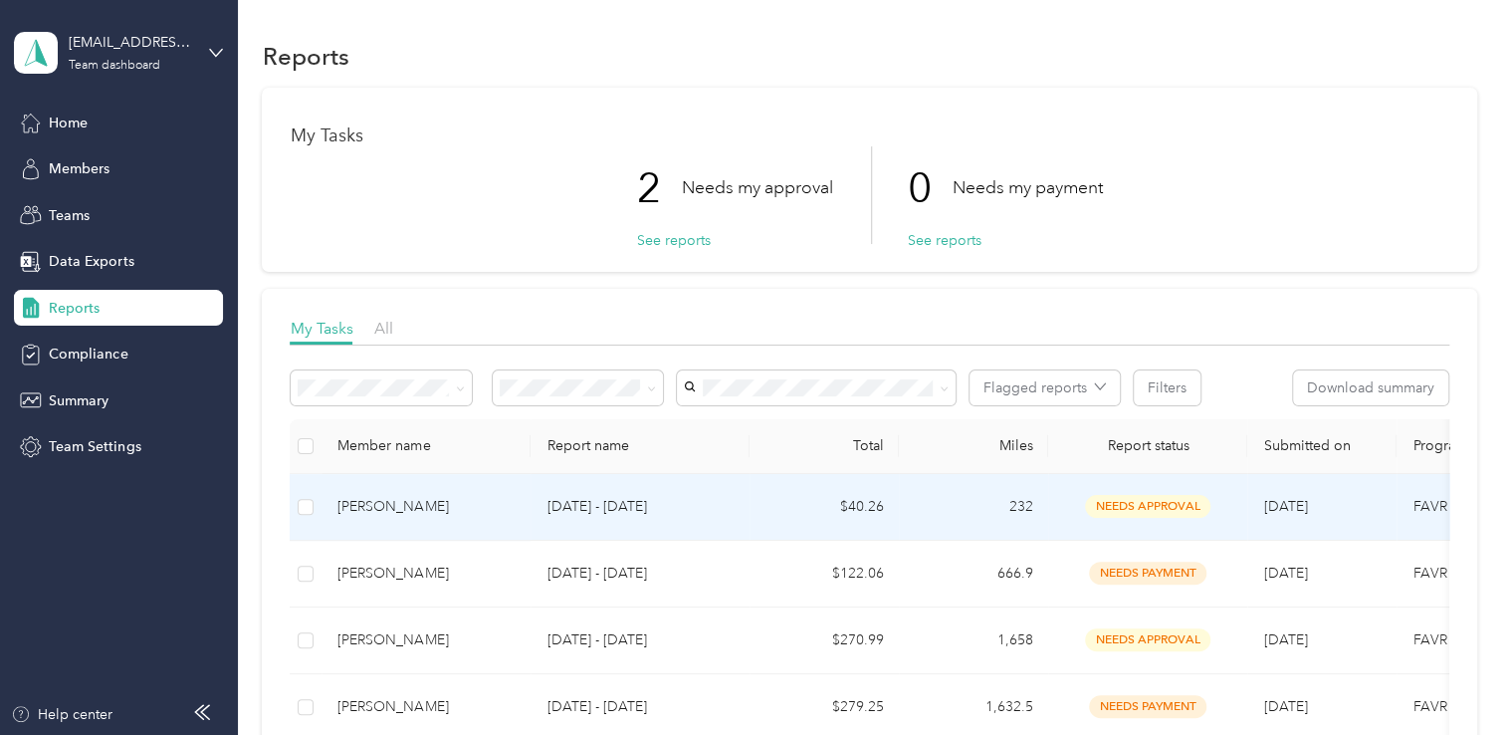
click at [370, 507] on div "[PERSON_NAME]" at bounding box center [425, 507] width 177 height 22
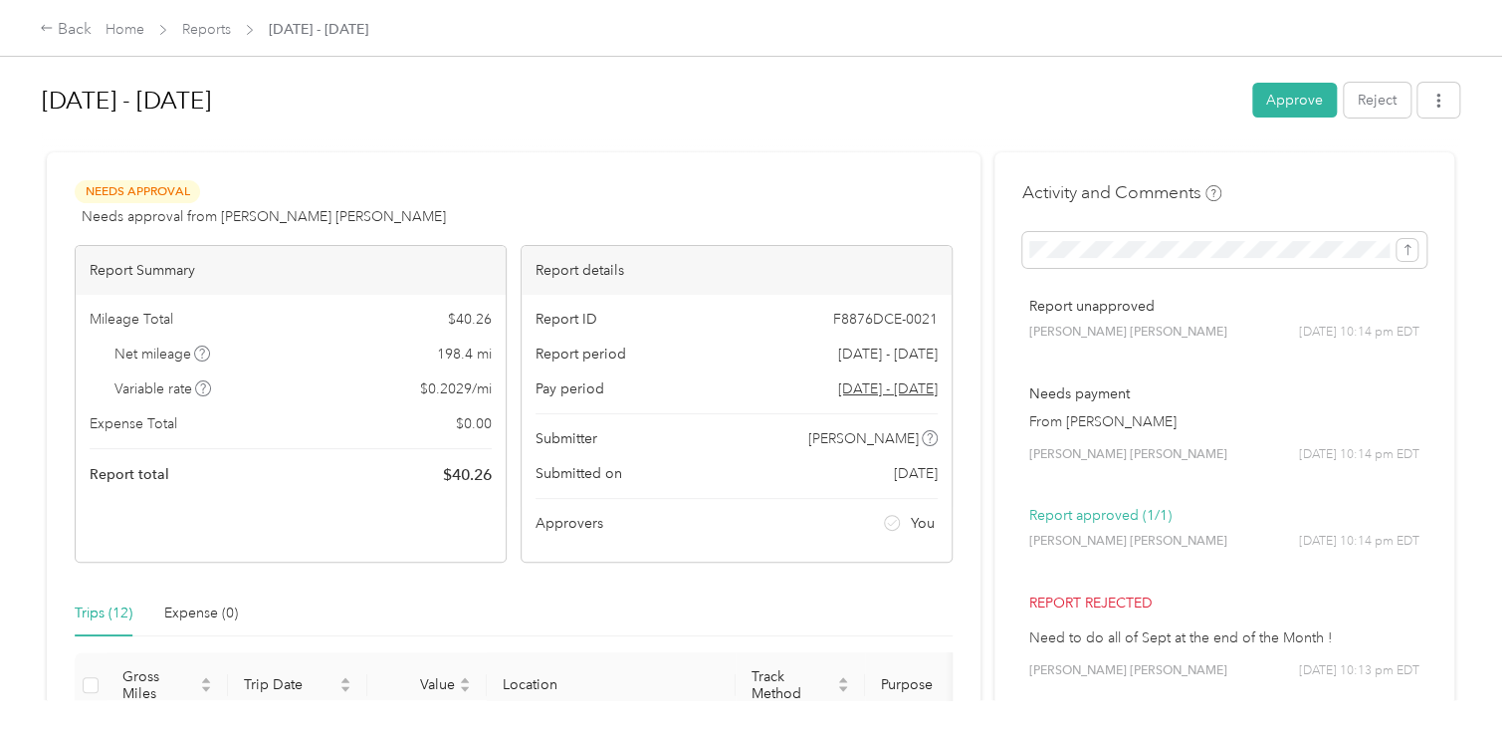
click at [1347, 183] on div "Activity and Comments Report unapproved Brian Ashley Taylor 09/02 at 10:14 pm E…" at bounding box center [1224, 640] width 404 height 921
click at [1405, 251] on icon "submit" at bounding box center [1408, 250] width 14 height 14
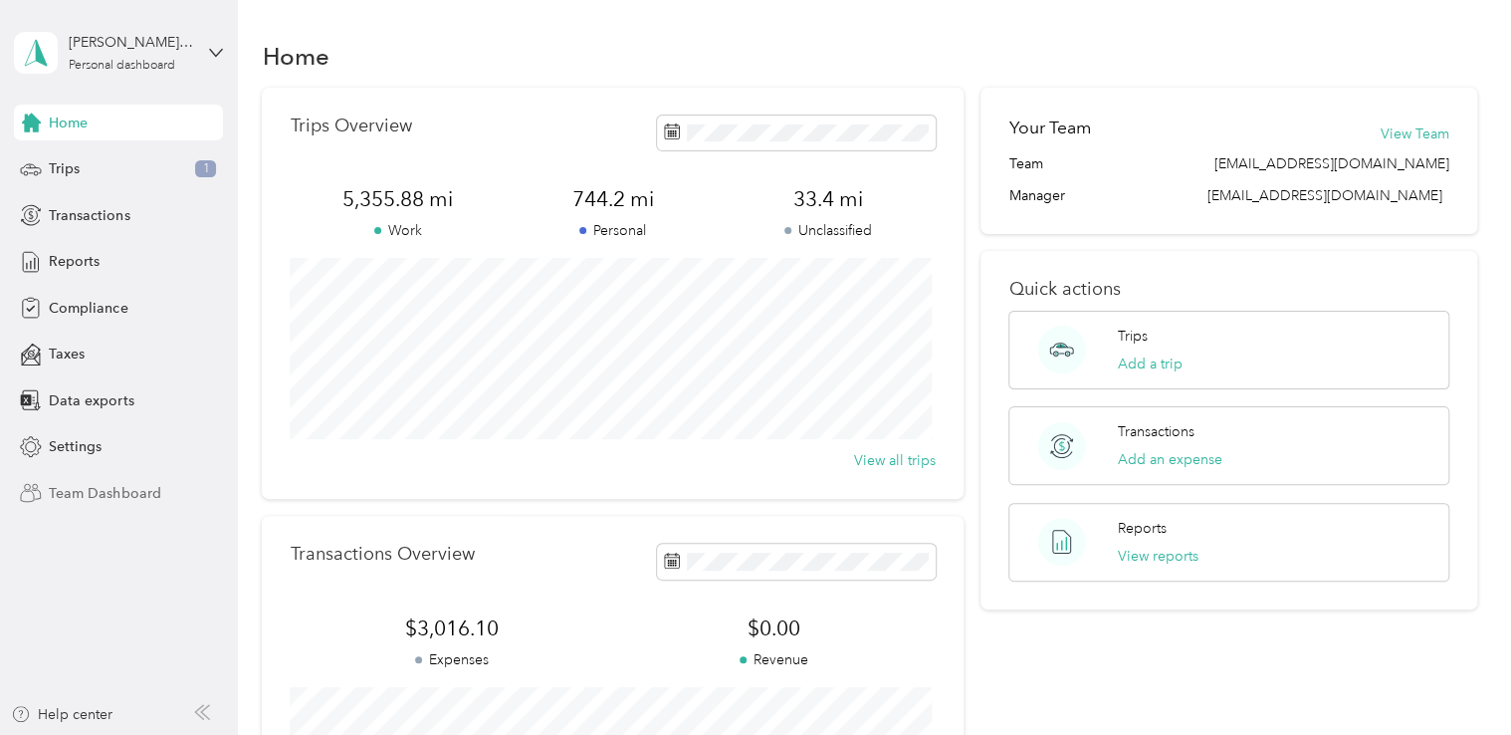
click at [107, 497] on span "Team Dashboard" at bounding box center [104, 493] width 111 height 21
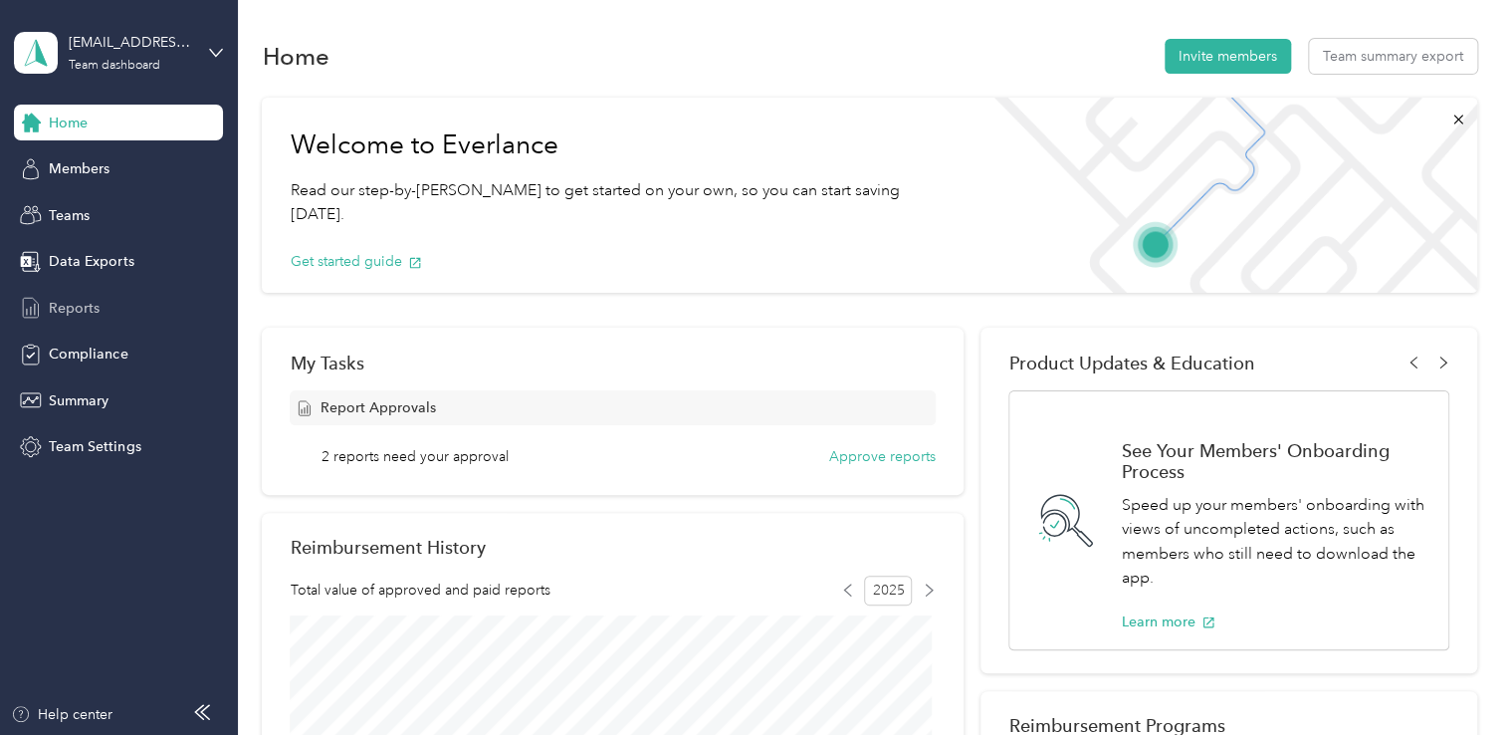
click at [88, 310] on span "Reports" at bounding box center [74, 308] width 51 height 21
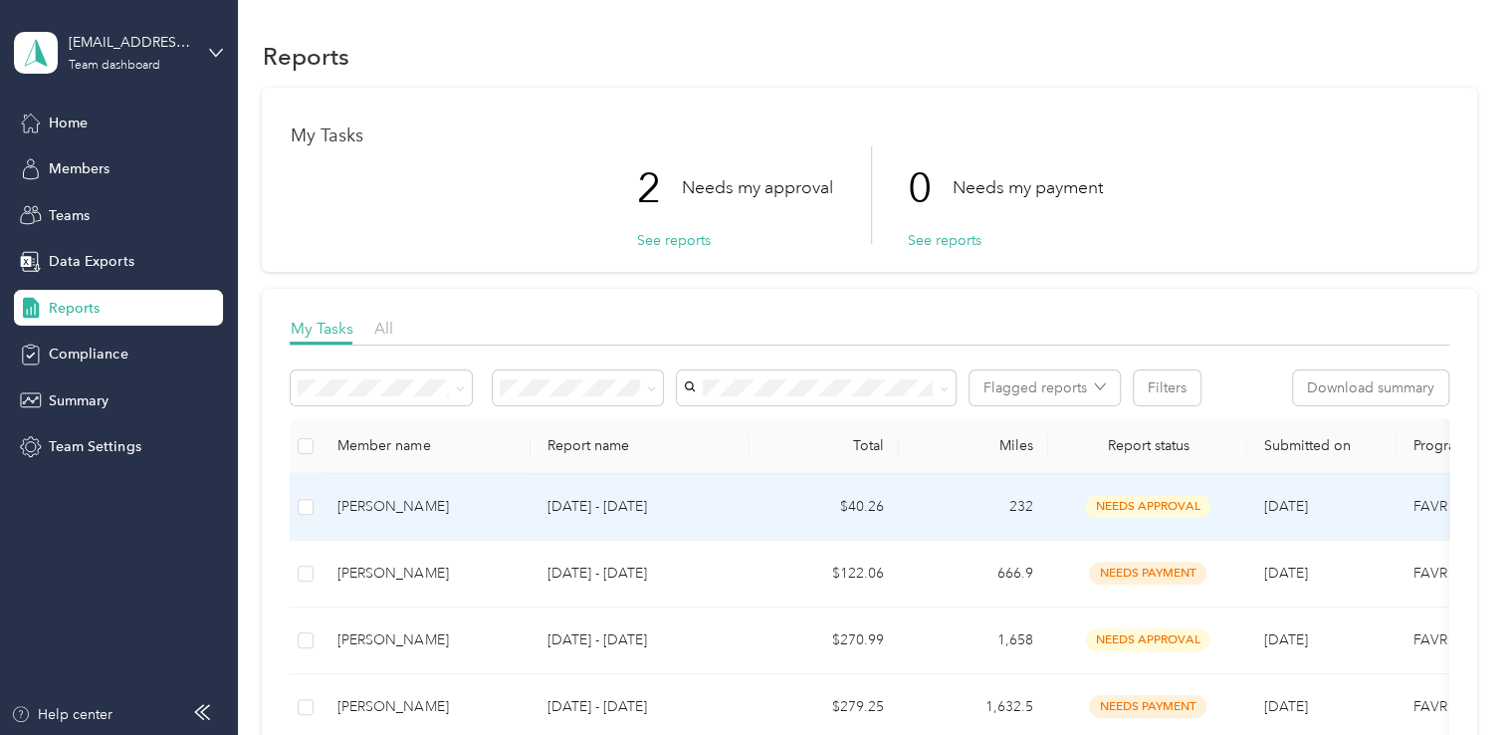
click at [411, 510] on div "[PERSON_NAME]" at bounding box center [425, 507] width 177 height 22
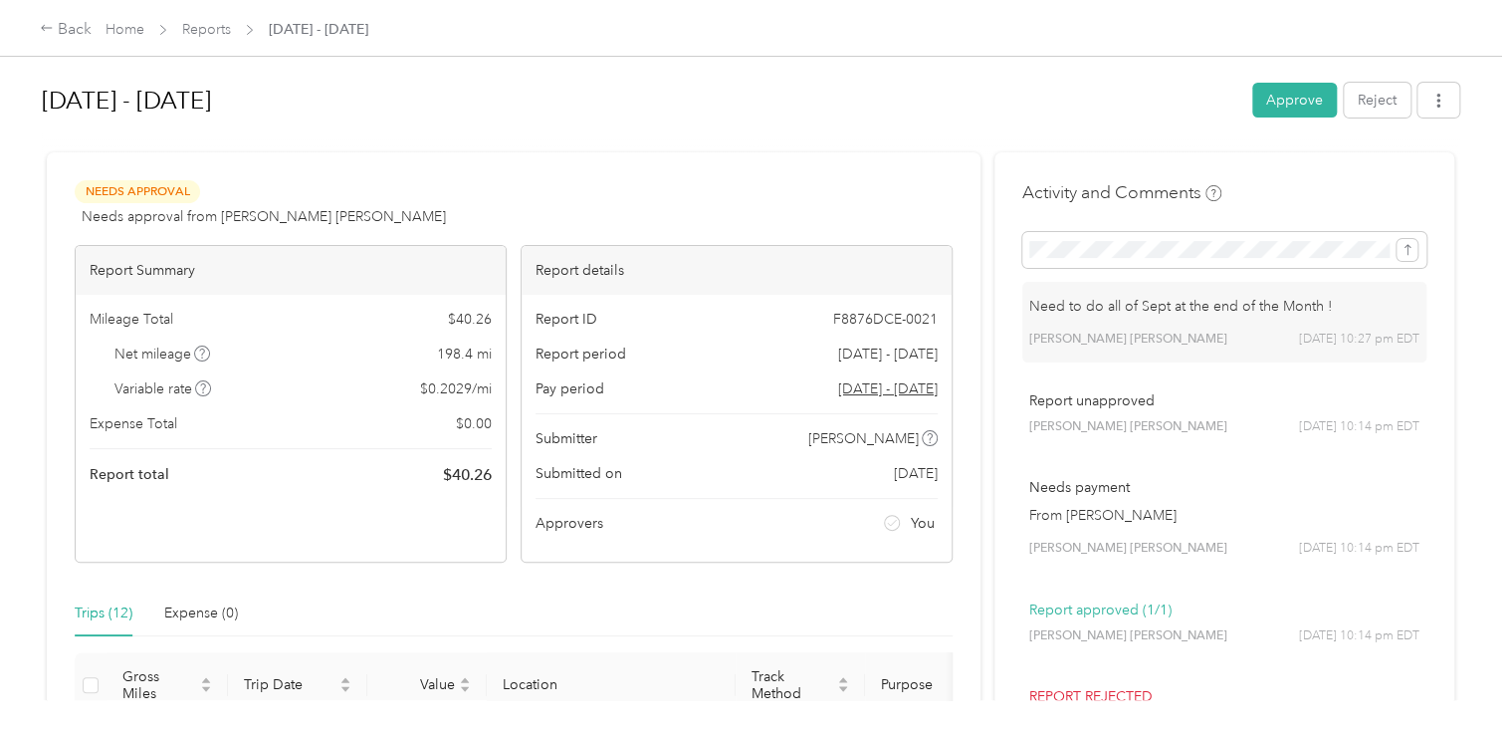
click at [1268, 329] on div "Need to do all of Sept at the end of the Month ! [PERSON_NAME] [PERSON_NAME] [D…" at bounding box center [1224, 322] width 404 height 81
click at [1432, 99] on icon "button" at bounding box center [1439, 101] width 14 height 14
click at [1471, 303] on div "[DATE] - [DATE] Approve Reject Needs Approval Needs approval from [PERSON_NAME]…" at bounding box center [750, 350] width 1501 height 700
click at [1159, 323] on div "Need to do all of Sept at the end of the Month ! [PERSON_NAME] [PERSON_NAME] [D…" at bounding box center [1224, 322] width 404 height 81
click at [1267, 325] on div "Need to do all of Sept at the end of the Month ! [PERSON_NAME] [PERSON_NAME] [D…" at bounding box center [1224, 322] width 404 height 81
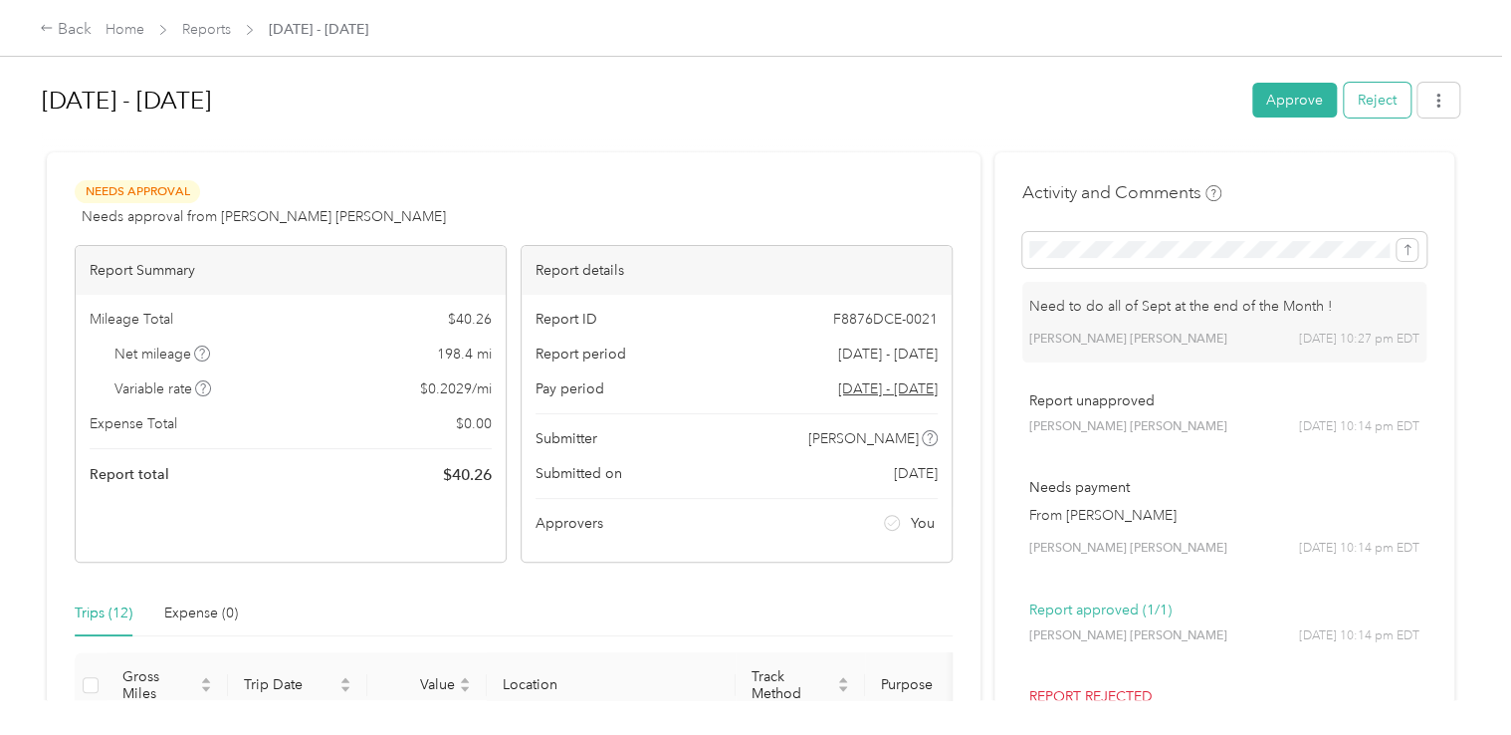
click at [1366, 99] on button "Reject" at bounding box center [1377, 100] width 67 height 35
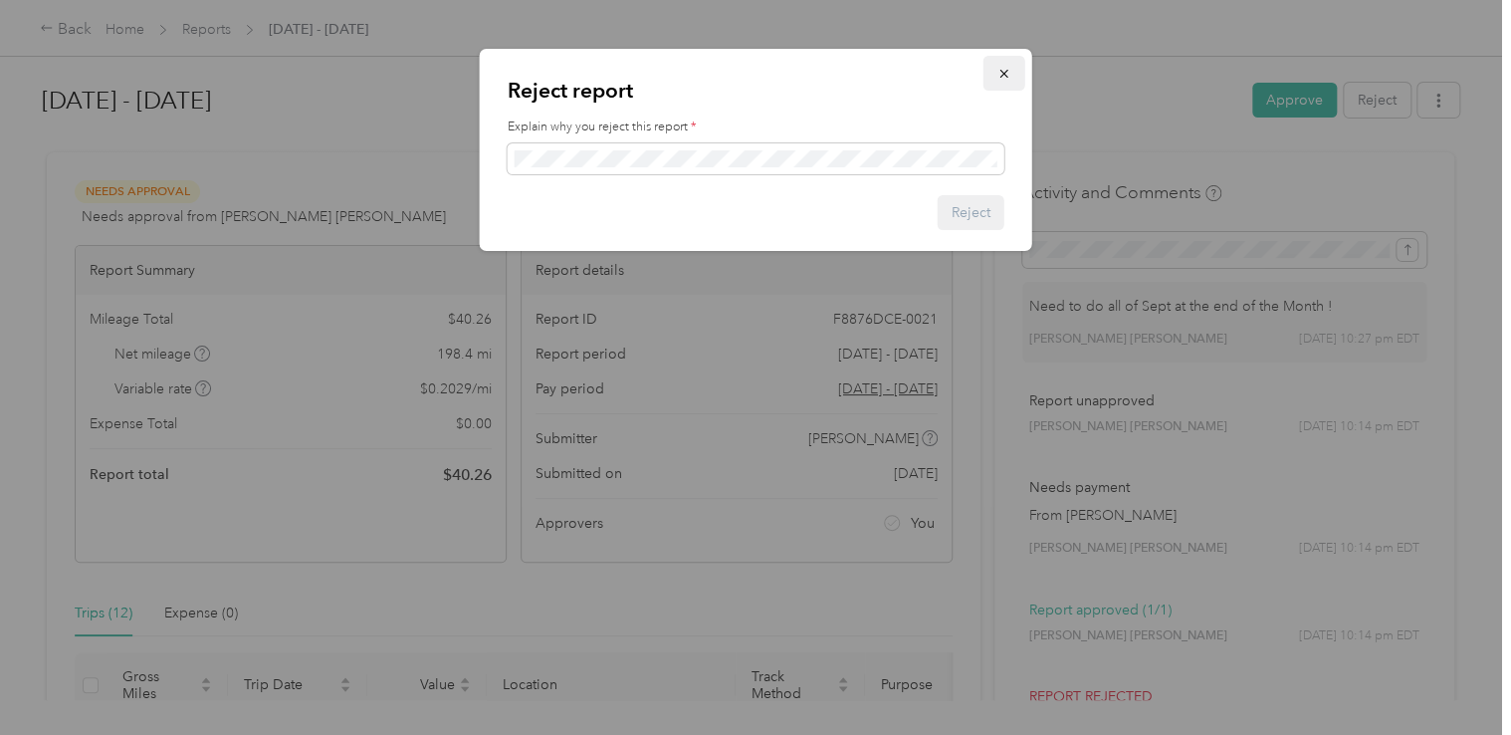
click at [1004, 70] on icon "button" at bounding box center [1005, 74] width 14 height 14
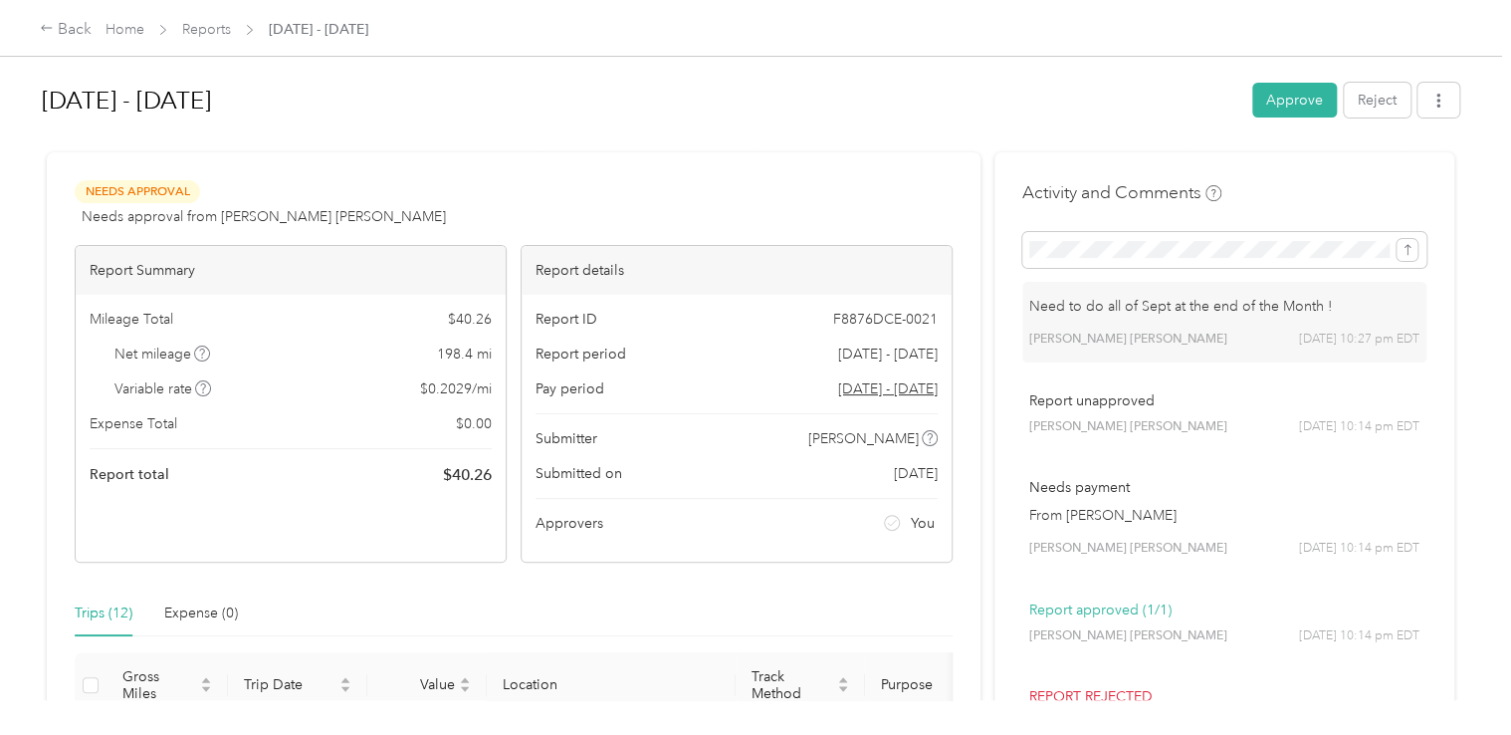
click at [1175, 349] on div "Need to do all of Sept at the end of the Month ! [PERSON_NAME] [PERSON_NAME] [D…" at bounding box center [1224, 322] width 404 height 81
click at [1196, 337] on div "[PERSON_NAME] [PERSON_NAME] [DATE] 10:27 pm EDT" at bounding box center [1224, 340] width 390 height 18
drag, startPoint x: 1207, startPoint y: 324, endPoint x: 1266, endPoint y: 473, distance: 160.8
click at [1266, 473] on div "Needs payment From [PERSON_NAME] [PERSON_NAME] [PERSON_NAME] [DATE] 10:14 pm EDT" at bounding box center [1224, 517] width 404 height 109
click at [1327, 333] on span "[DATE] 10:27 pm EDT" at bounding box center [1359, 340] width 120 height 18
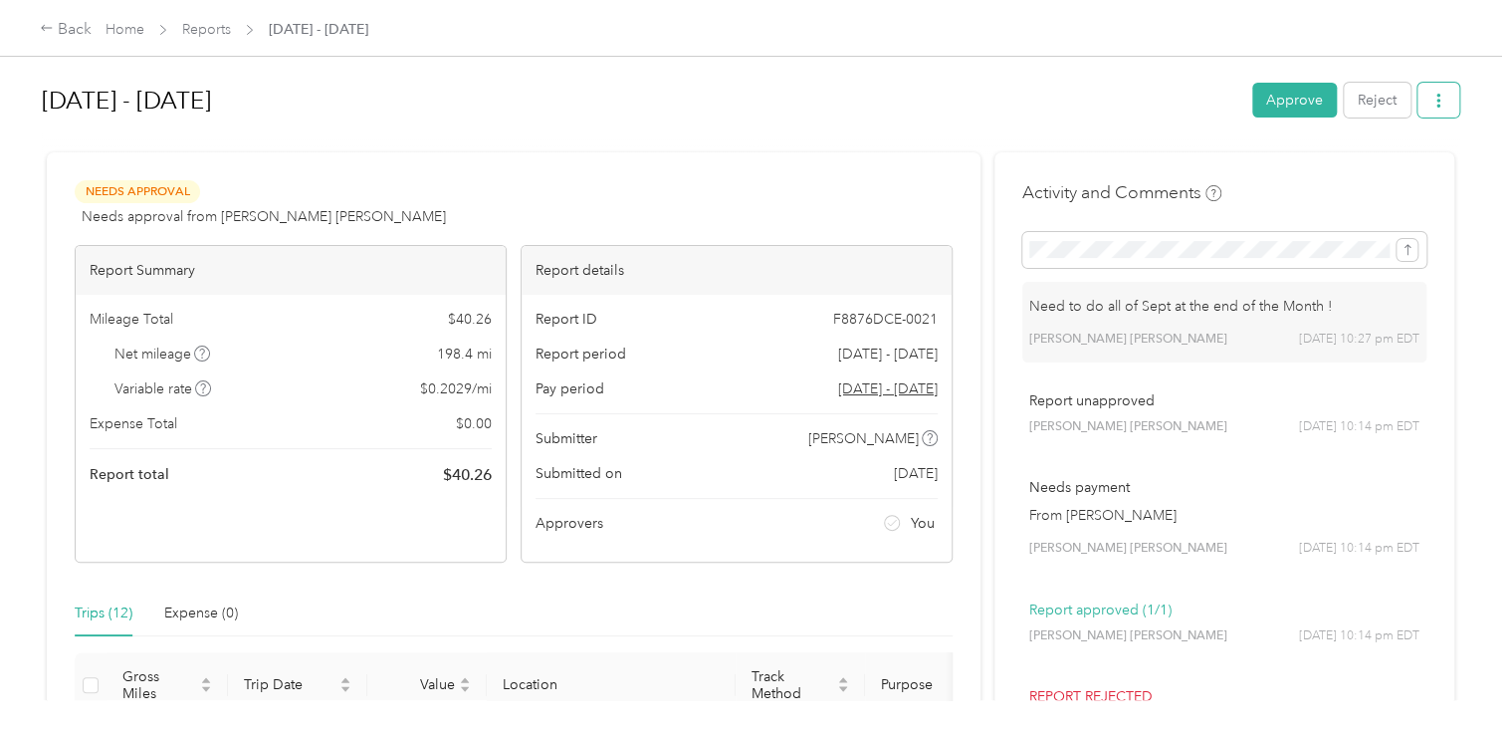
click at [1434, 92] on span "button" at bounding box center [1439, 100] width 14 height 17
click at [1483, 272] on div "[DATE] - [DATE] Approve Reject Needs Approval Needs approval from [PERSON_NAME]…" at bounding box center [750, 350] width 1501 height 700
